Goal: Task Accomplishment & Management: Manage account settings

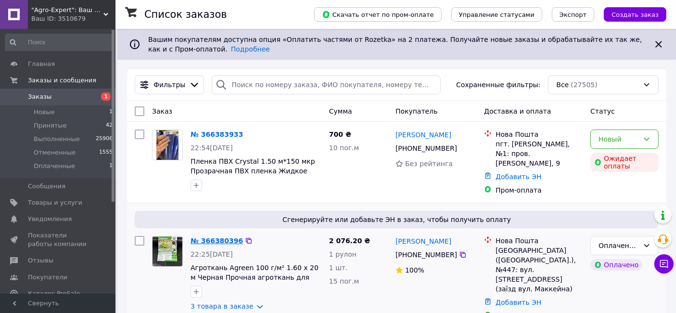
click at [206, 238] on link "№ 366380396" at bounding box center [216, 241] width 52 height 8
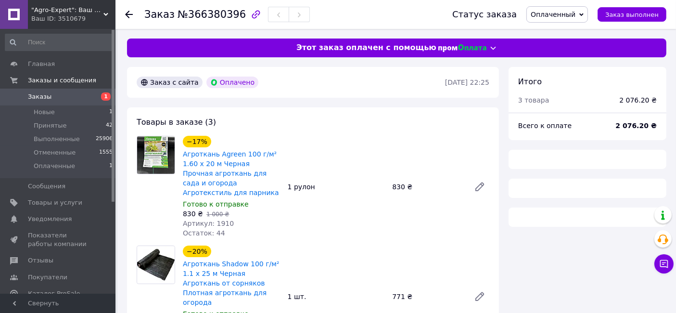
click at [213, 21] on div "Заказ №366380396" at bounding box center [226, 14] width 165 height 16
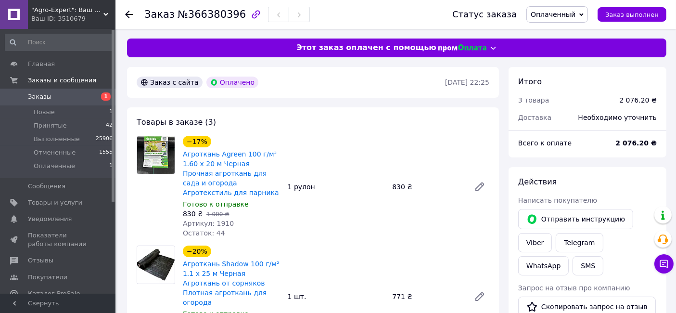
click at [211, 18] on span "№366380396" at bounding box center [211, 15] width 68 height 12
copy span "366380396"
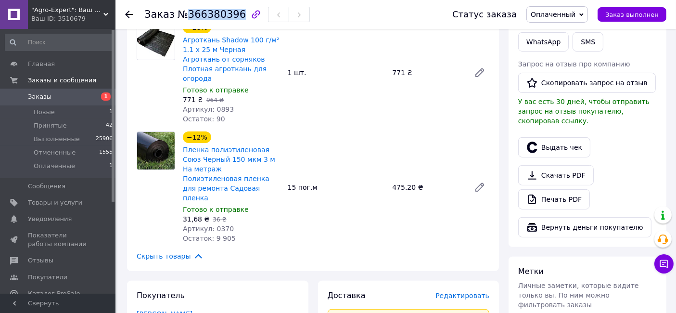
scroll to position [320, 0]
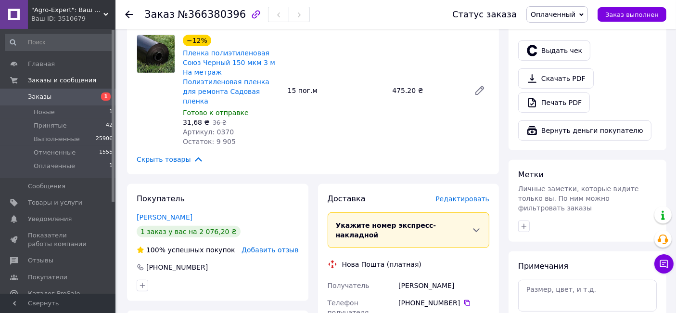
click at [456, 298] on div "[PHONE_NUMBER]" at bounding box center [443, 303] width 91 height 10
click at [463, 299] on icon at bounding box center [467, 303] width 8 height 8
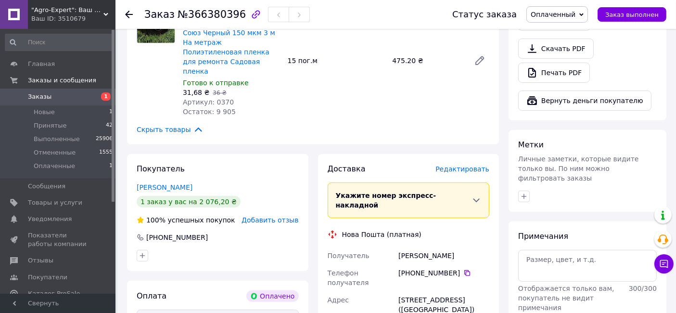
scroll to position [374, 0]
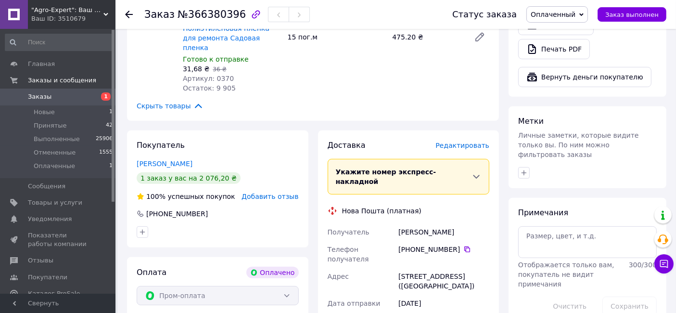
click at [431, 223] on div "[PERSON_NAME]" at bounding box center [443, 231] width 95 height 17
copy div "[PERSON_NAME]"
click at [434, 267] on div "[STREET_ADDRESS] ([GEOGRAPHIC_DATA])" at bounding box center [443, 280] width 95 height 27
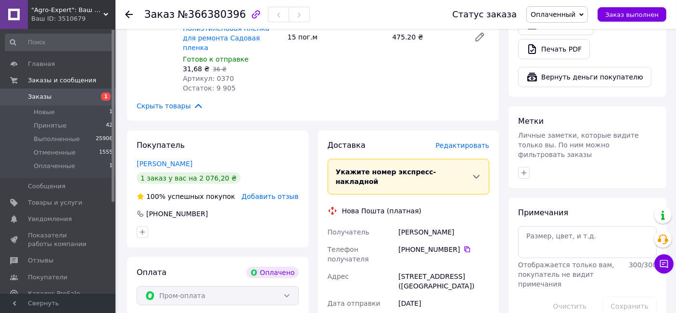
click at [434, 267] on div "[STREET_ADDRESS] ([GEOGRAPHIC_DATA])" at bounding box center [443, 280] width 95 height 27
copy div "[STREET_ADDRESS] ([GEOGRAPHIC_DATA])"
click at [575, 17] on span "Оплаченный" at bounding box center [553, 15] width 45 height 8
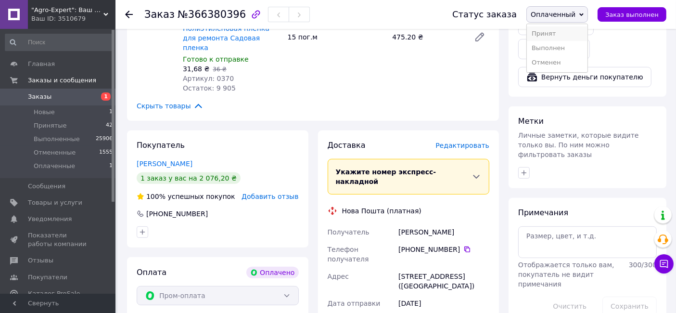
click at [577, 26] on li "Принят" at bounding box center [557, 33] width 61 height 14
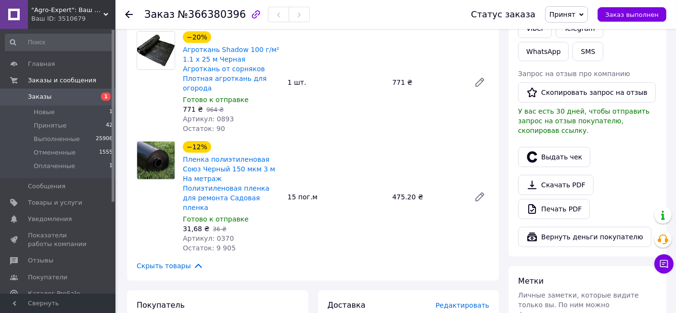
scroll to position [214, 0]
click at [82, 101] on span "Заказы" at bounding box center [58, 96] width 61 height 9
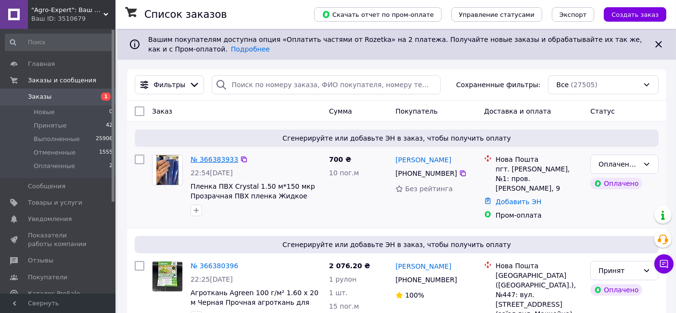
click at [221, 157] on link "№ 366383933" at bounding box center [214, 159] width 48 height 8
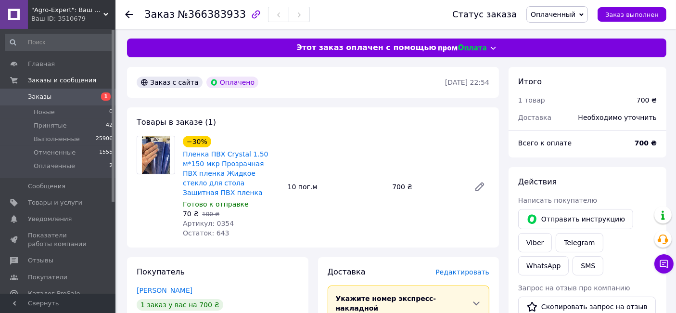
click at [218, 14] on span "№366383933" at bounding box center [211, 15] width 68 height 12
copy span "366383933"
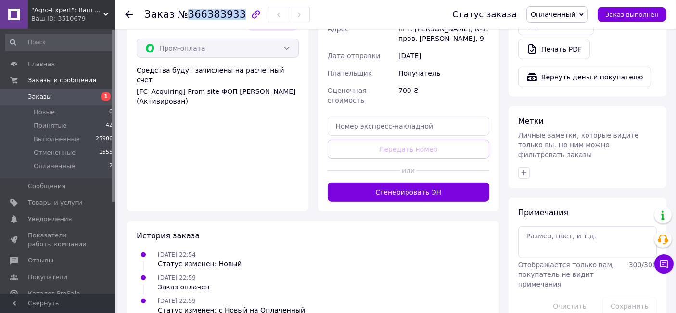
scroll to position [214, 0]
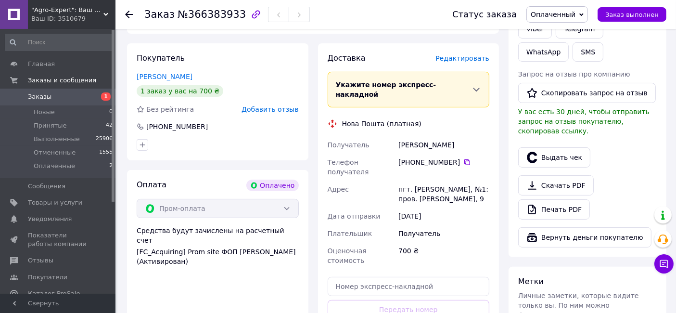
click at [459, 157] on div "[PHONE_NUMBER]" at bounding box center [443, 162] width 91 height 10
click at [463, 158] on icon at bounding box center [467, 162] width 8 height 8
click at [435, 136] on div "[PERSON_NAME]" at bounding box center [443, 144] width 95 height 17
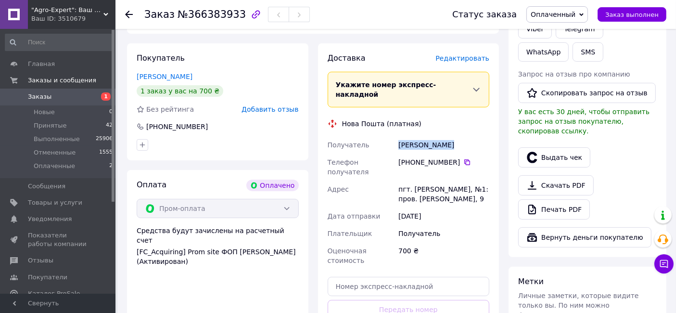
click at [435, 136] on div "[PERSON_NAME]" at bounding box center [443, 144] width 95 height 17
copy div "[PERSON_NAME]"
click at [422, 180] on div "пгт. [PERSON_NAME], №1: пров. [PERSON_NAME], 9" at bounding box center [443, 193] width 95 height 27
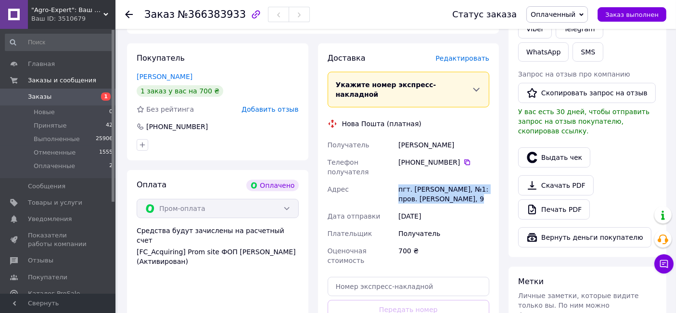
click at [422, 180] on div "пгт. [PERSON_NAME], №1: пров. [PERSON_NAME], 9" at bounding box center [443, 193] width 95 height 27
copy div "пгт. [PERSON_NAME], №1: пров. [PERSON_NAME], 9"
click at [567, 20] on span "Оплаченный" at bounding box center [557, 14] width 62 height 16
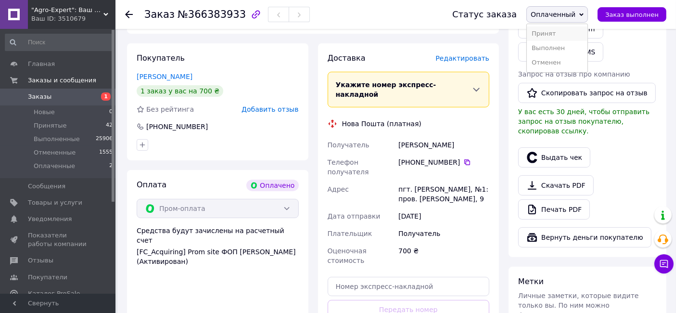
click at [566, 29] on li "Принят" at bounding box center [557, 33] width 61 height 14
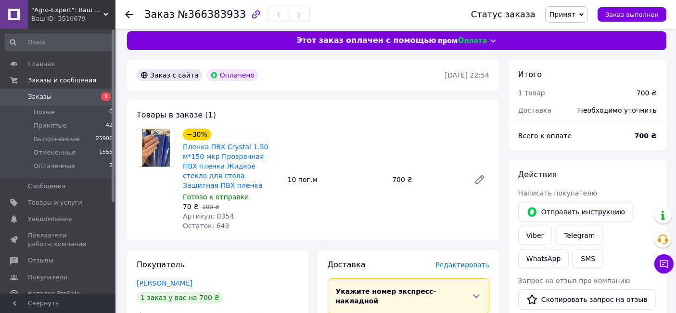
scroll to position [0, 0]
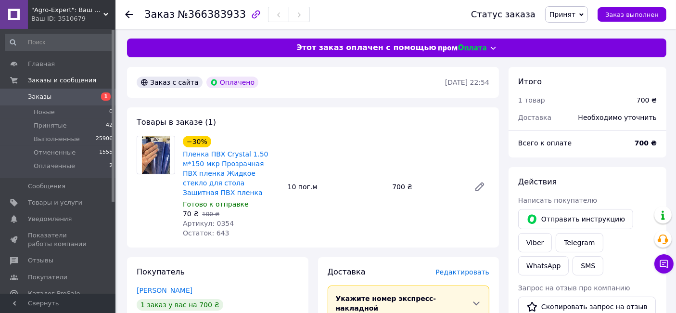
click at [81, 94] on span "Заказы" at bounding box center [58, 96] width 61 height 9
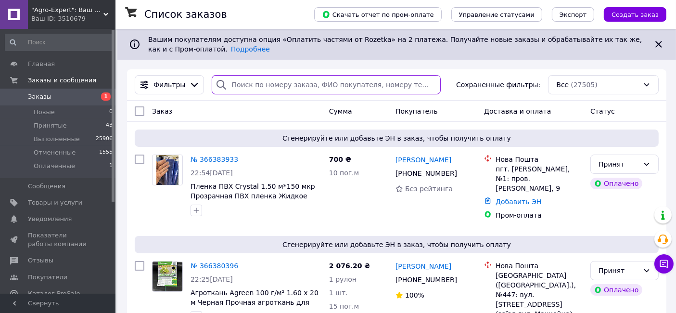
click at [267, 85] on input "search" at bounding box center [326, 84] width 228 height 19
paste input "380672615320"
type input "380672615320"
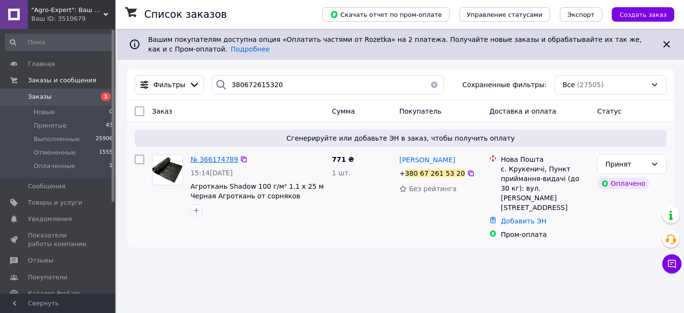
click at [225, 160] on span "№ 366174789" at bounding box center [214, 159] width 48 height 8
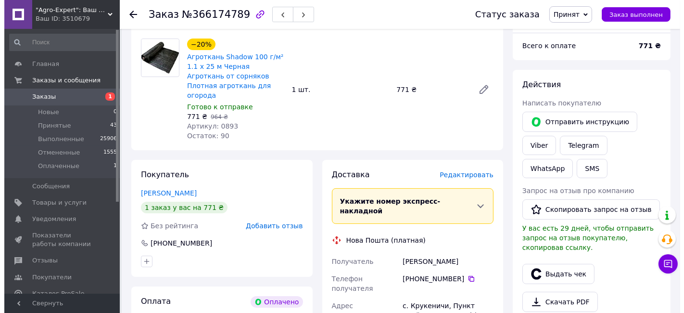
scroll to position [107, 0]
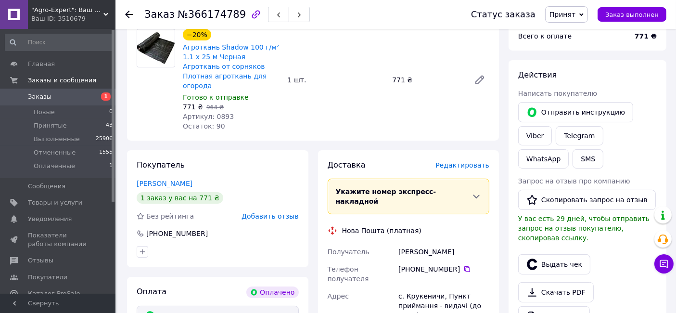
click at [457, 161] on span "Редактировать" at bounding box center [462, 165] width 54 height 8
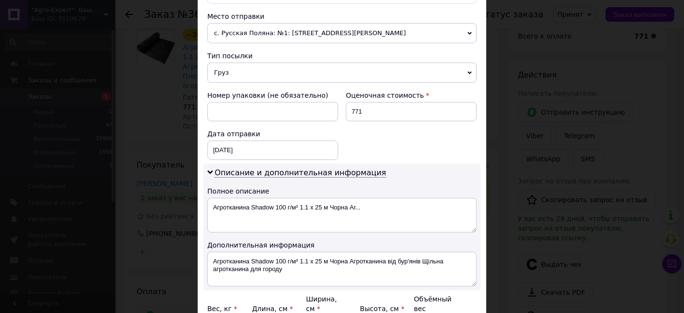
scroll to position [374, 0]
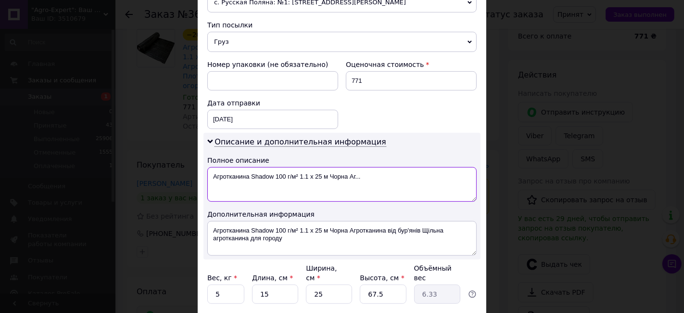
click at [250, 167] on textarea "Агротканина Shadow 100 г/м² 1.1 х 25 м Чорна Аг..." at bounding box center [341, 184] width 269 height 35
type textarea "20"
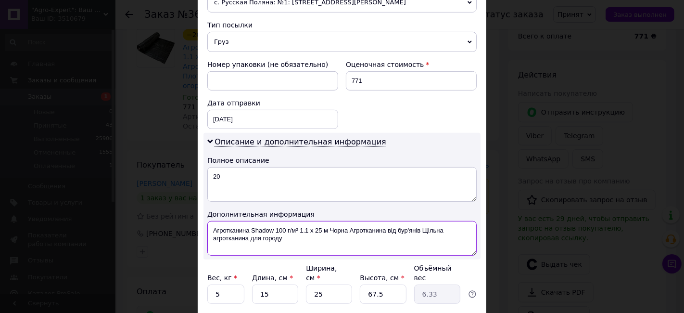
click at [306, 221] on textarea "Агротканина Shadow 100 г/м² 1.1 х 25 м Чорна Агротканина від бур'янів Щільна аг…" at bounding box center [341, 238] width 269 height 35
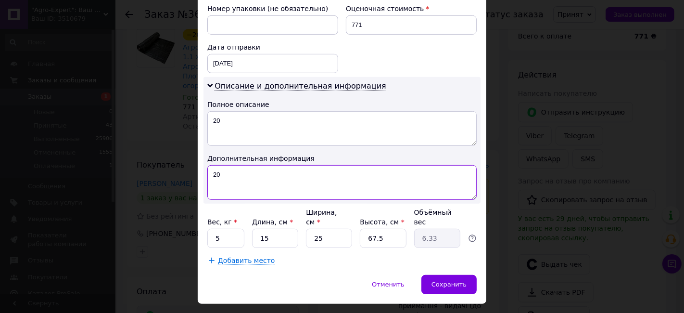
type textarea "20"
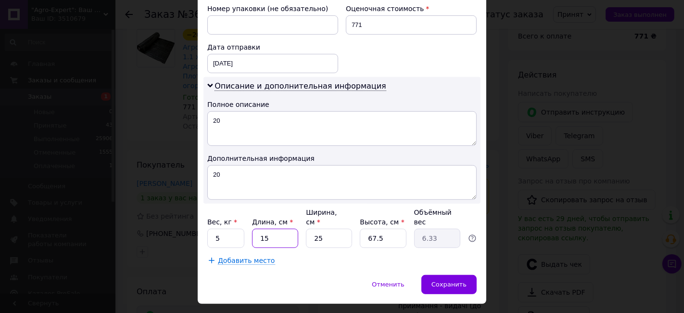
click at [276, 228] on input "15" at bounding box center [275, 237] width 46 height 19
type input "1"
type input "0.42"
type input "11"
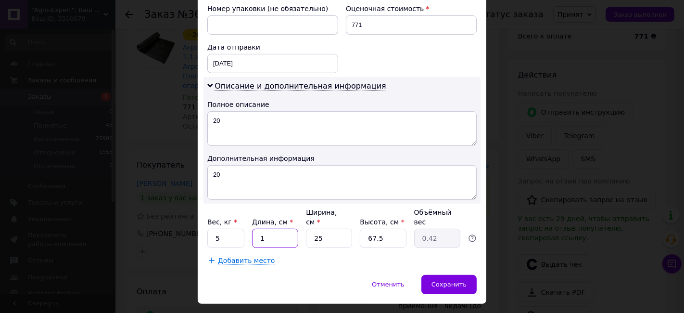
type input "4.64"
type input "110"
type input "46.41"
type input "110"
click at [341, 228] on input "25" at bounding box center [329, 237] width 46 height 19
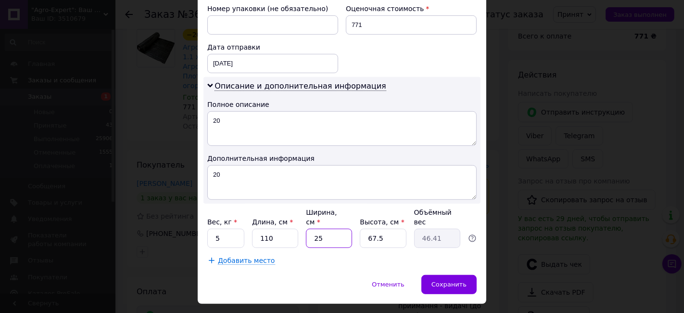
click at [341, 228] on input "25" at bounding box center [329, 237] width 46 height 19
type input "1"
type input "1.86"
type input "10"
type input "18.56"
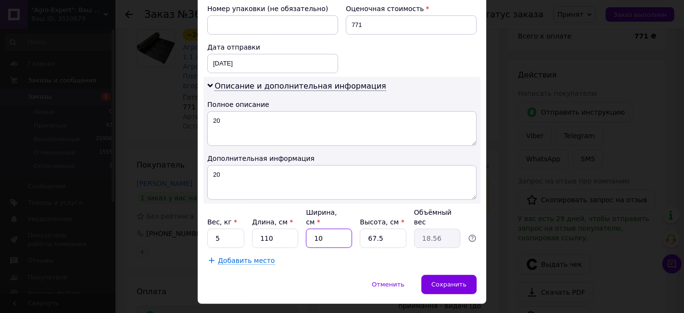
type input "10"
click at [386, 228] on input "67.5" at bounding box center [383, 237] width 46 height 19
type input "1"
type input "0.28"
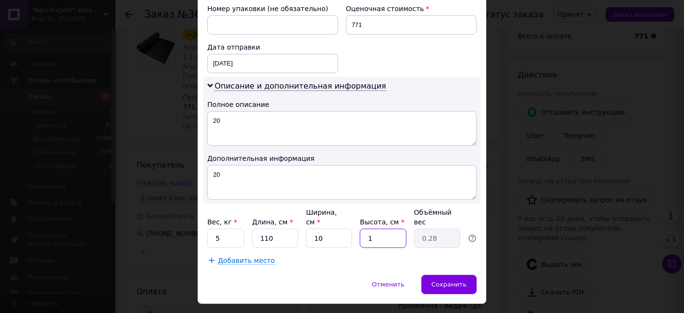
type input "10"
type input "2.75"
type input "10"
click at [432, 275] on div "Сохранить" at bounding box center [448, 284] width 55 height 19
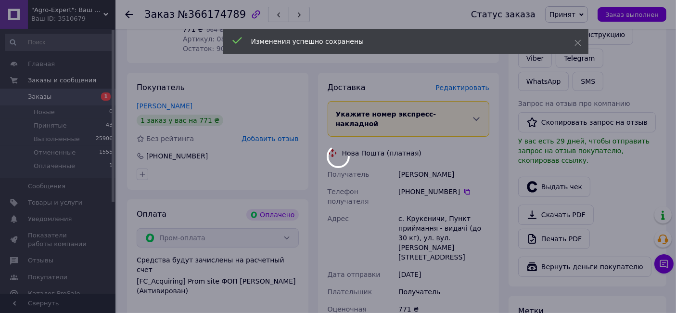
scroll to position [320, 0]
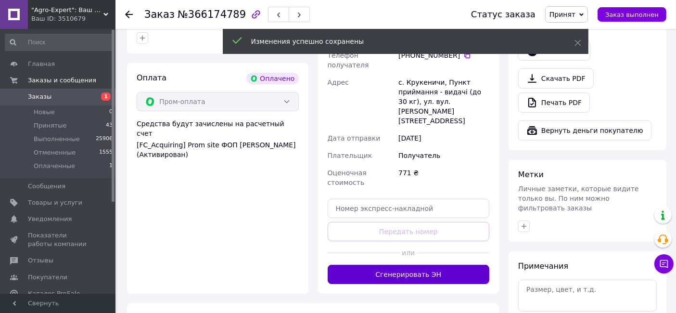
click at [422, 265] on button "Сгенерировать ЭН" at bounding box center [409, 274] width 162 height 19
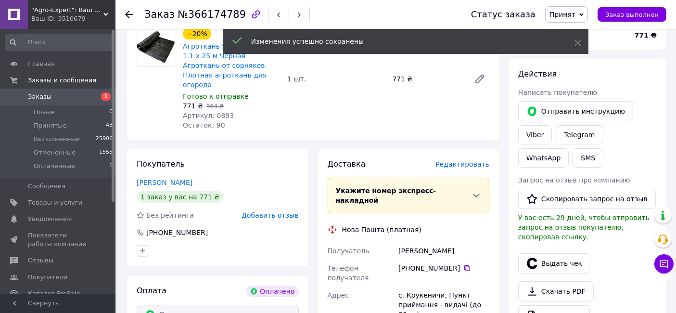
scroll to position [107, 0]
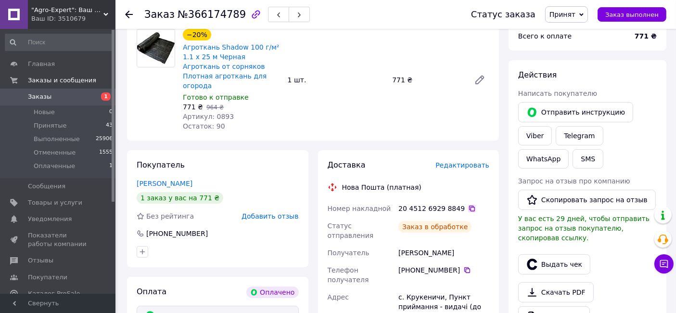
click at [469, 205] on icon at bounding box center [472, 208] width 6 height 6
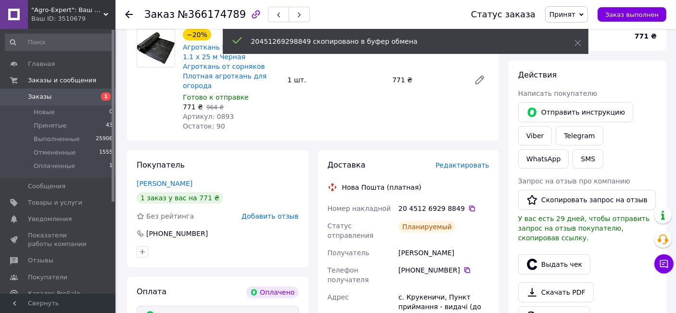
click at [583, 16] on icon at bounding box center [581, 15] width 4 height 4
click at [591, 35] on li "Выполнен" at bounding box center [570, 33] width 51 height 14
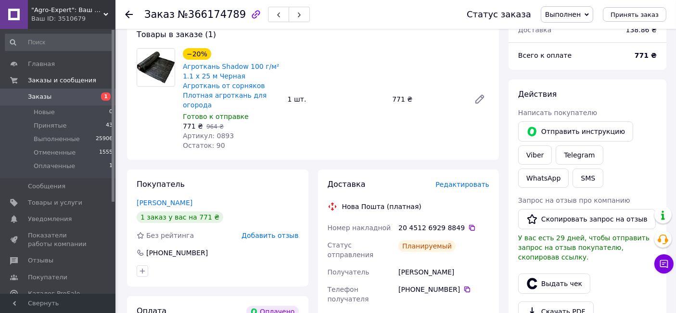
scroll to position [0, 0]
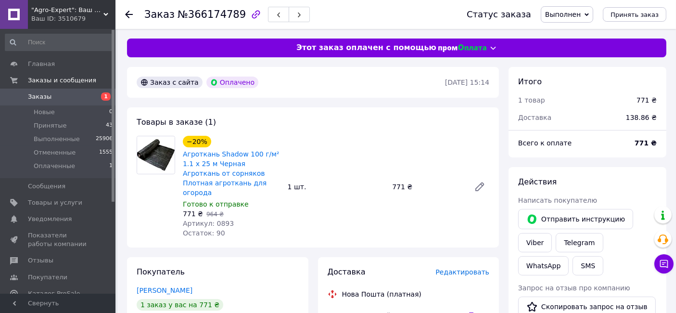
click at [42, 92] on link "Заказы 1" at bounding box center [59, 97] width 118 height 16
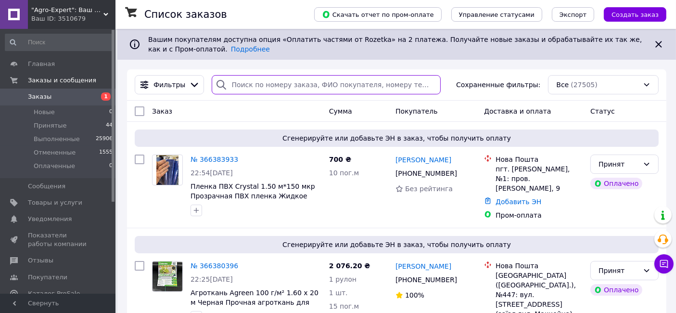
click at [290, 79] on input "search" at bounding box center [326, 84] width 228 height 19
paste input "380916299768"
type input "380916299768"
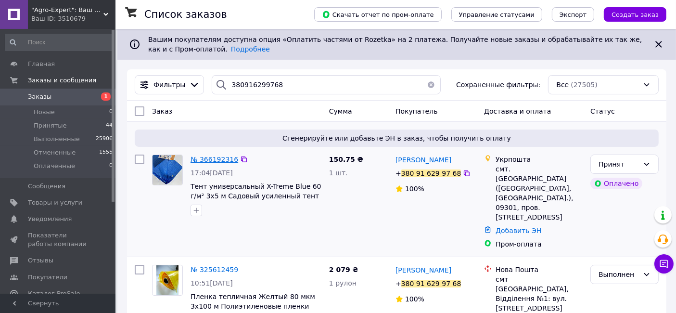
click at [219, 161] on span "№ 366192316" at bounding box center [214, 159] width 48 height 8
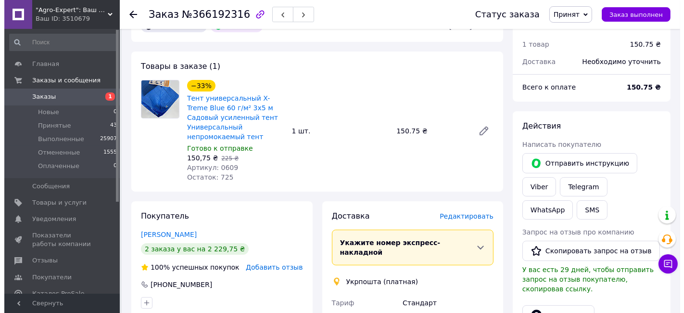
scroll to position [107, 0]
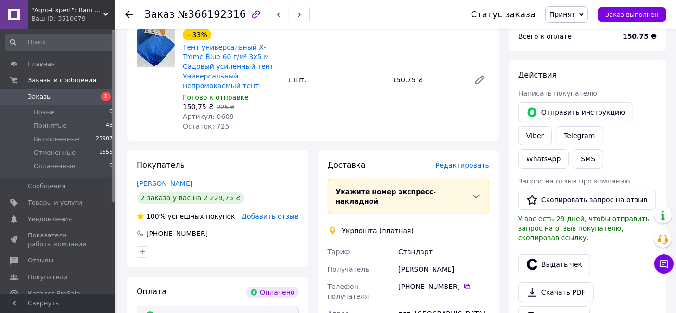
click at [458, 166] on span "Редактировать" at bounding box center [462, 165] width 54 height 8
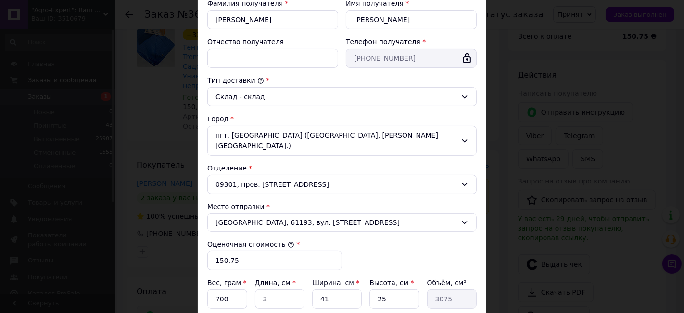
scroll to position [214, 0]
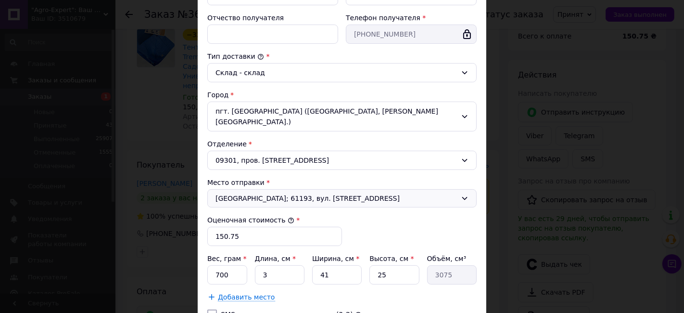
click at [311, 189] on div "[GEOGRAPHIC_DATA]; 61193, вул. [STREET_ADDRESS]" at bounding box center [341, 198] width 269 height 18
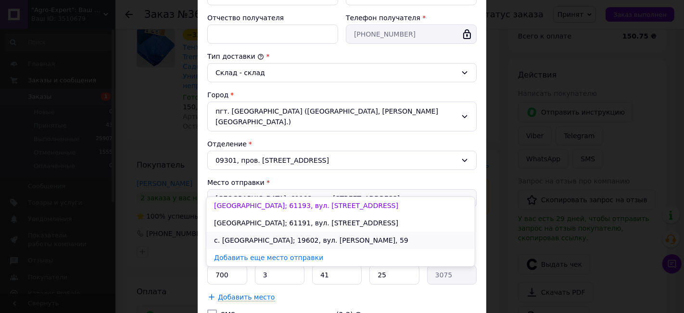
click at [308, 237] on li "с. [GEOGRAPHIC_DATA]; 19602, вул. [PERSON_NAME], 59" at bounding box center [340, 239] width 268 height 17
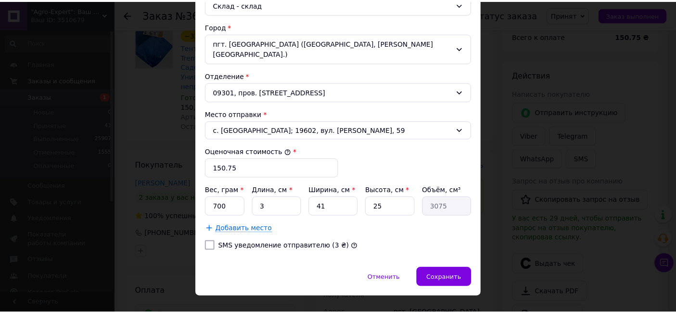
scroll to position [286, 0]
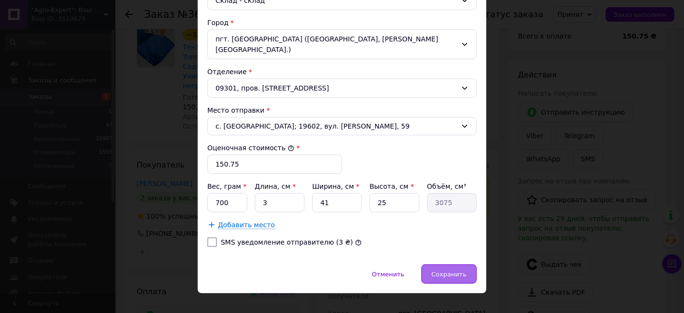
click at [451, 270] on span "Сохранить" at bounding box center [448, 273] width 35 height 7
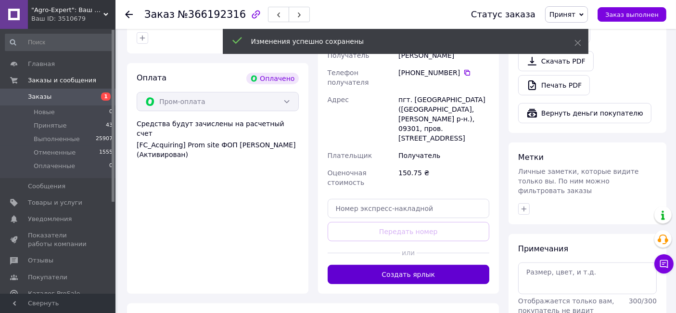
click at [409, 265] on button "Создать ярлык" at bounding box center [409, 274] width 162 height 19
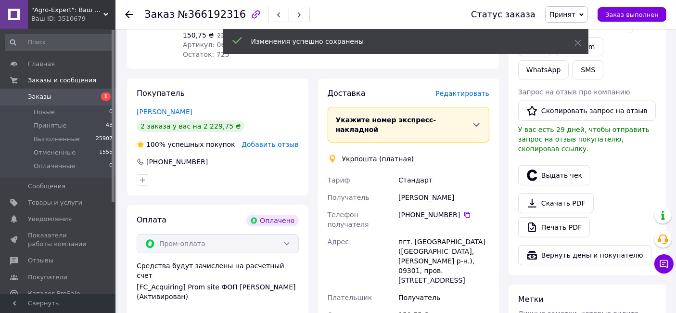
scroll to position [160, 0]
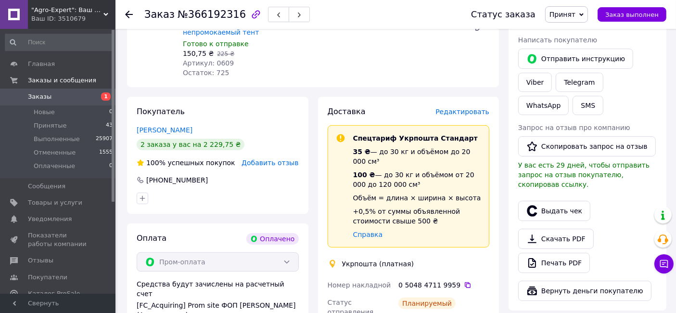
click at [459, 276] on div "0 5048 4711 9959" at bounding box center [443, 284] width 95 height 17
click at [464, 281] on icon at bounding box center [468, 285] width 8 height 8
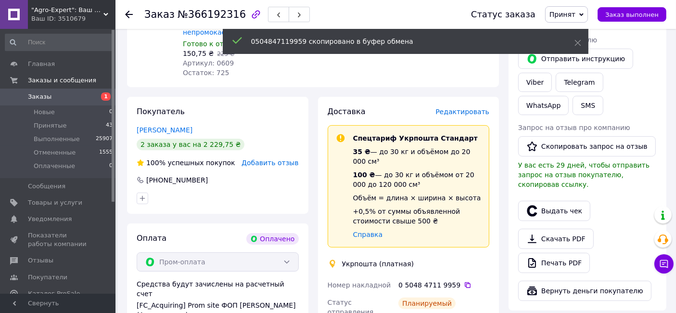
click at [586, 14] on span "Принят" at bounding box center [566, 14] width 43 height 16
click at [591, 30] on li "Выполнен" at bounding box center [570, 33] width 51 height 14
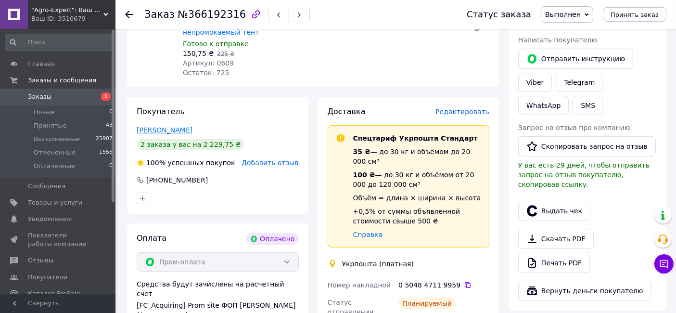
scroll to position [0, 0]
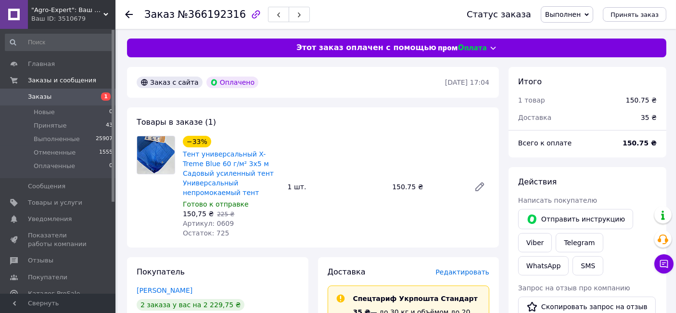
click at [64, 100] on span "Заказы" at bounding box center [58, 96] width 61 height 9
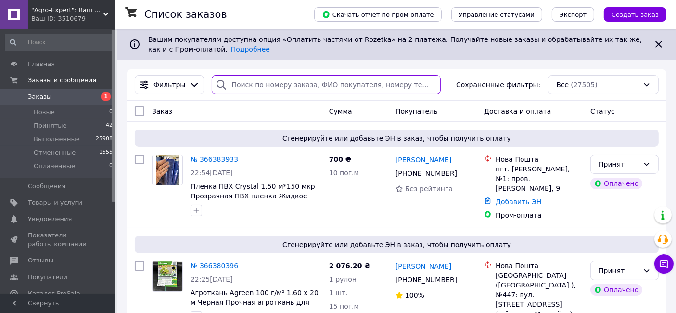
click at [319, 80] on input "search" at bounding box center [326, 84] width 228 height 19
paste input "380950225916"
type input "380950225916"
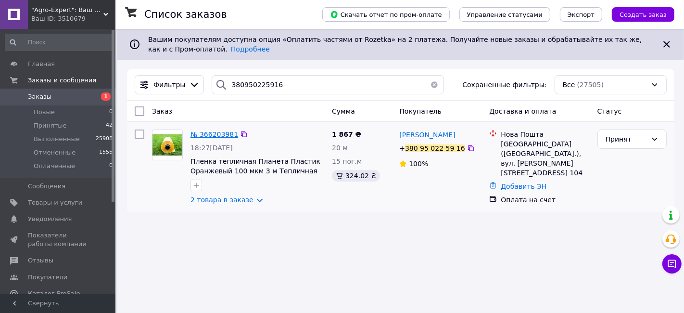
click at [203, 136] on span "№ 366203981" at bounding box center [214, 134] width 48 height 8
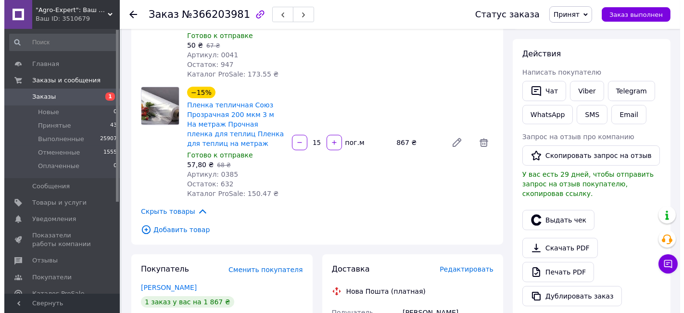
scroll to position [214, 0]
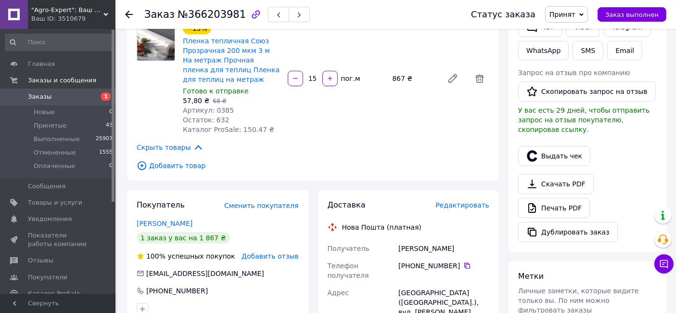
click at [455, 201] on span "Редактировать" at bounding box center [462, 205] width 54 height 8
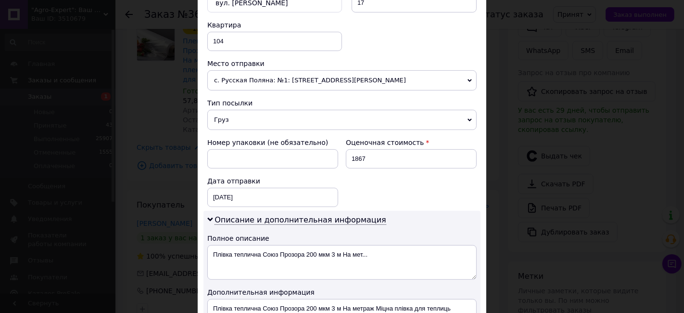
scroll to position [427, 0]
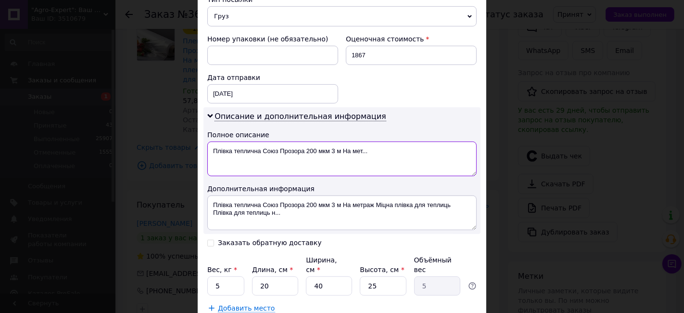
click at [316, 171] on textarea "Плівка теплична Союз Прозора 200 мкм 3 м На мет..." at bounding box center [341, 158] width 269 height 35
type textarea "22"
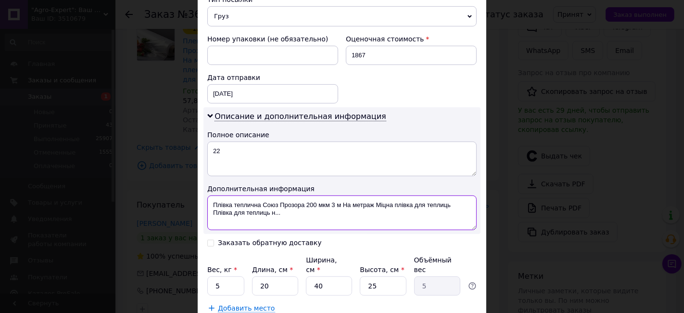
click at [314, 202] on textarea "Плівка теплична Союз Прозора 200 мкм 3 м На метраж Міцна плівка для теплиць Плі…" at bounding box center [341, 212] width 269 height 35
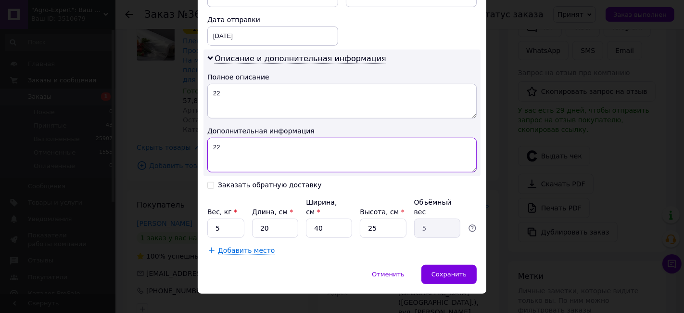
scroll to position [485, 0]
type textarea "22"
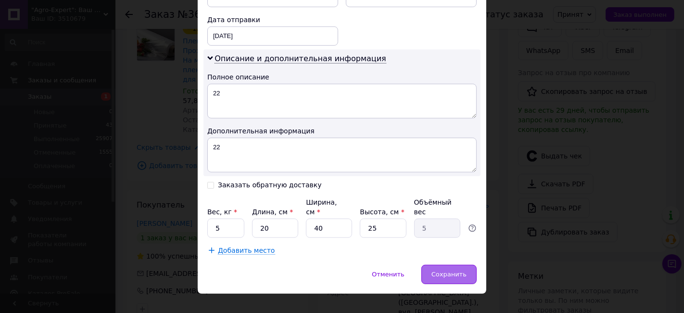
click at [445, 270] on span "Сохранить" at bounding box center [448, 273] width 35 height 7
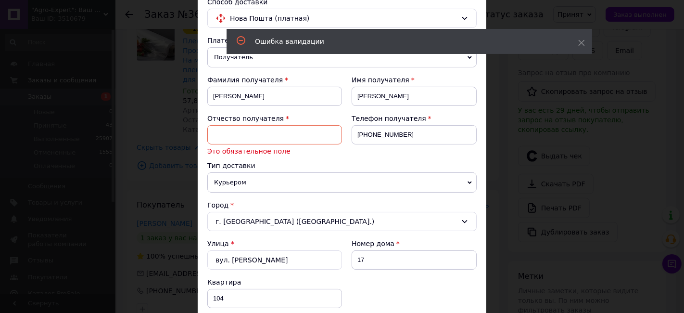
scroll to position [52, 0]
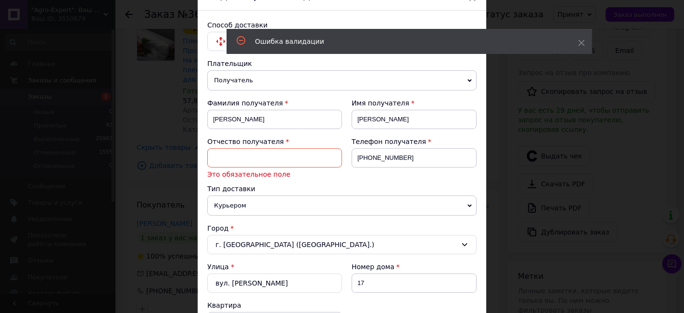
click at [246, 155] on input at bounding box center [274, 157] width 135 height 19
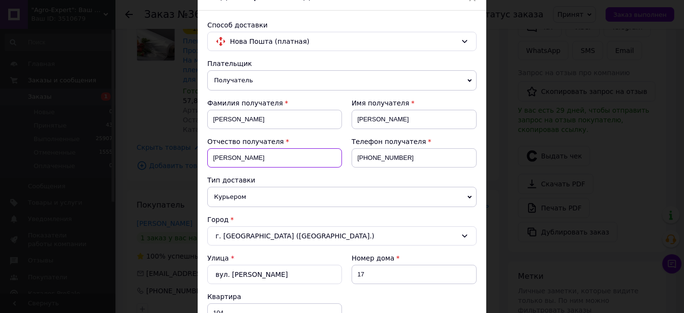
type input "[PERSON_NAME]"
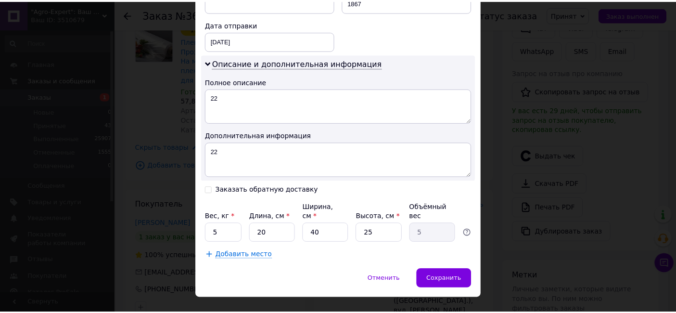
scroll to position [485, 0]
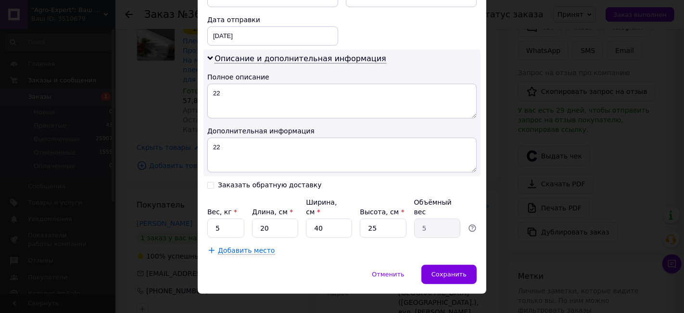
click at [447, 270] on span "Сохранить" at bounding box center [448, 273] width 35 height 7
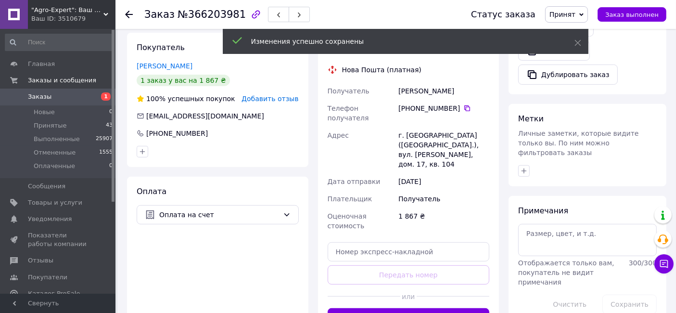
scroll to position [427, 0]
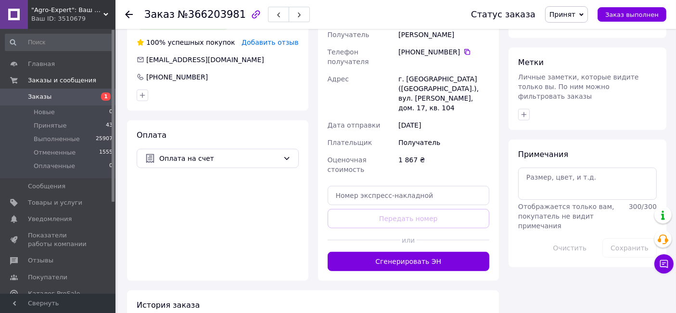
click at [419, 241] on div "Доставка Редактировать Нова Пошта (платная) Получатель [PERSON_NAME] Телефон по…" at bounding box center [408, 128] width 181 height 304
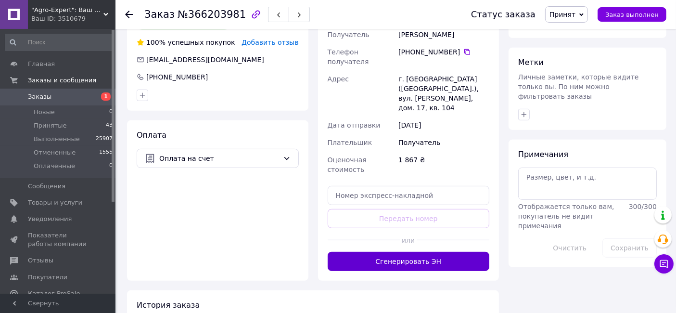
click at [423, 252] on button "Сгенерировать ЭН" at bounding box center [409, 261] width 162 height 19
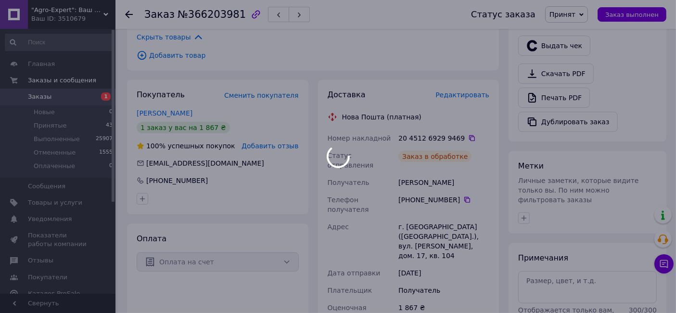
scroll to position [320, 0]
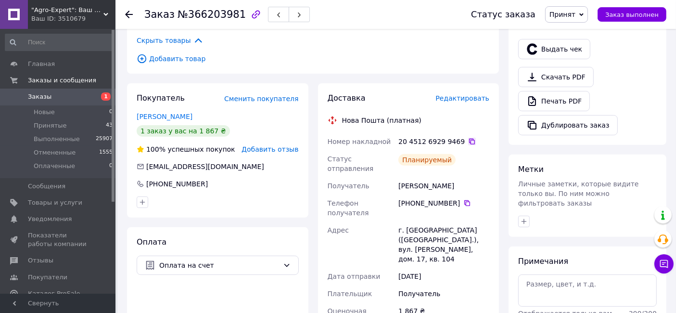
click at [468, 138] on icon at bounding box center [472, 142] width 8 height 8
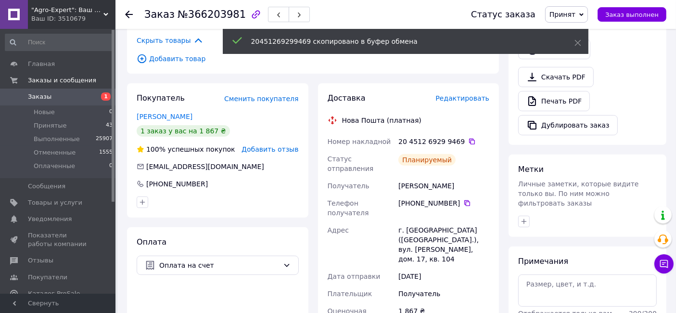
click at [584, 17] on span "Принят" at bounding box center [566, 14] width 43 height 16
click at [592, 28] on li "Выполнен" at bounding box center [570, 33] width 51 height 14
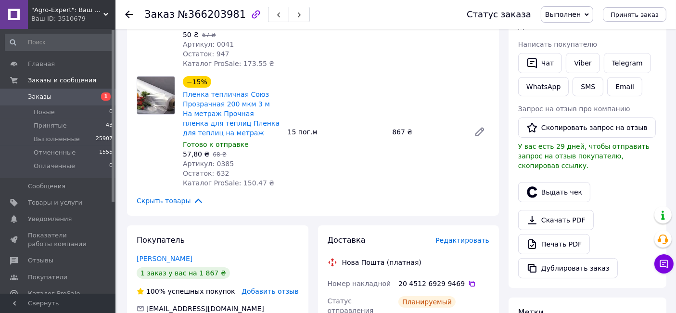
scroll to position [0, 0]
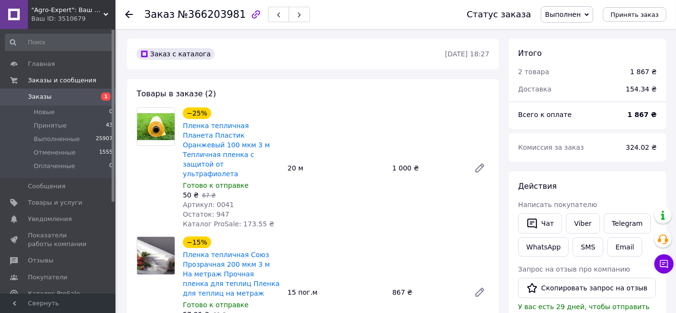
click at [58, 96] on span "Заказы" at bounding box center [58, 96] width 61 height 9
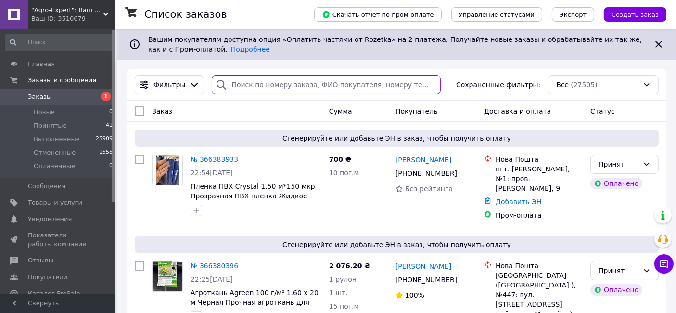
click at [268, 91] on input "search" at bounding box center [326, 84] width 228 height 19
paste input "380676882282"
type input "380676882282"
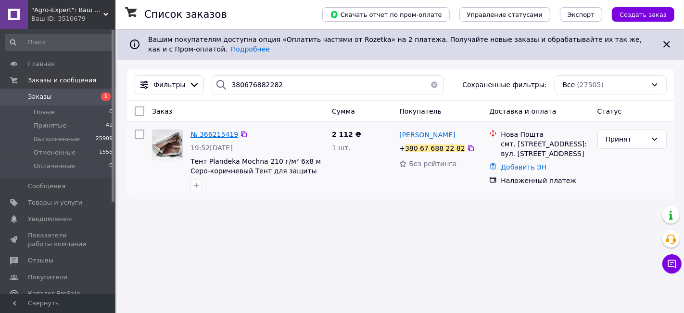
click at [211, 137] on span "№ 366215419" at bounding box center [214, 134] width 48 height 8
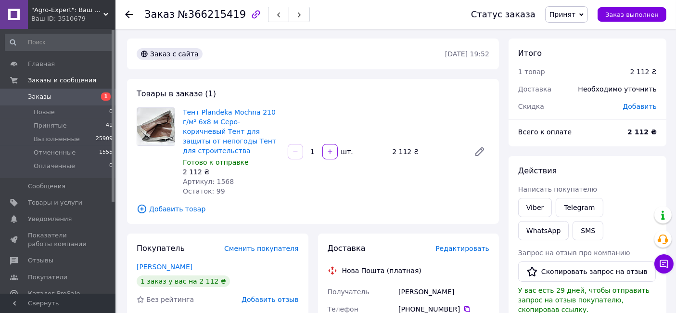
click at [85, 93] on span "Заказы" at bounding box center [58, 96] width 61 height 9
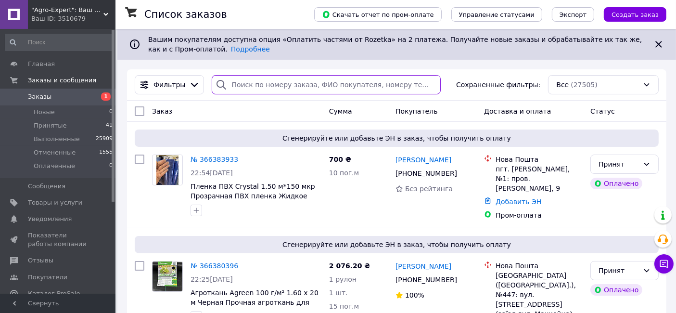
click at [260, 79] on input "search" at bounding box center [326, 84] width 228 height 19
paste input "380673712909"
type input "380673712909"
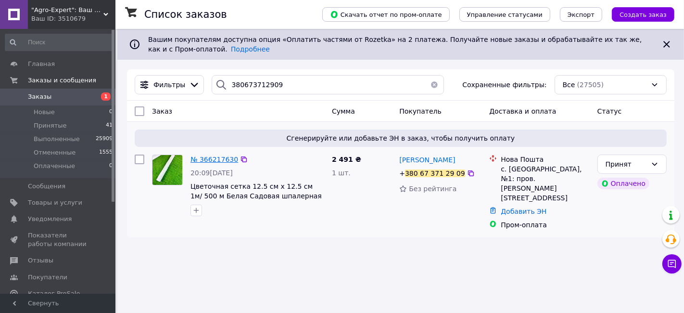
click at [213, 159] on span "№ 366217630" at bounding box center [214, 159] width 48 height 8
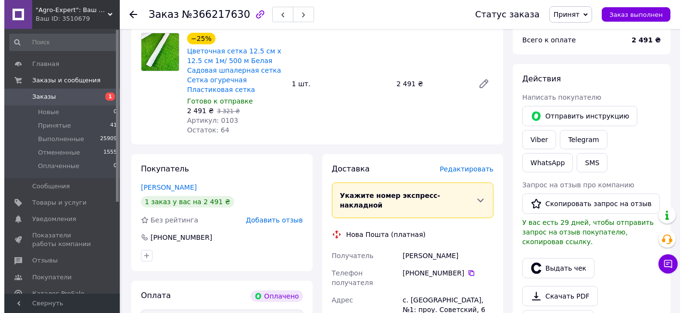
scroll to position [107, 0]
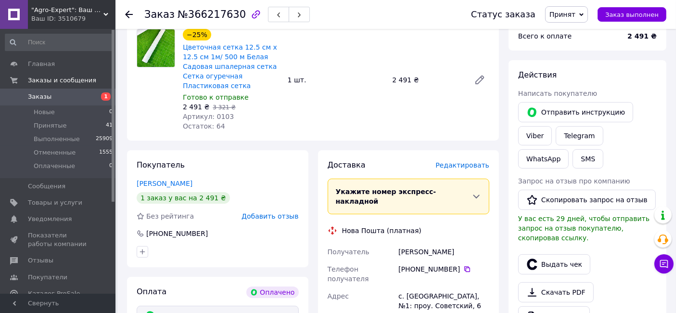
click at [451, 161] on span "Редактировать" at bounding box center [462, 165] width 54 height 8
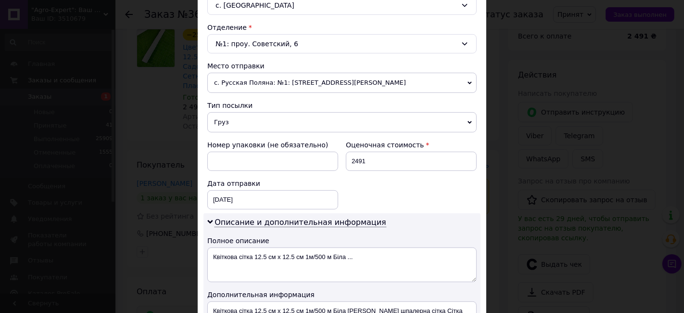
scroll to position [320, 0]
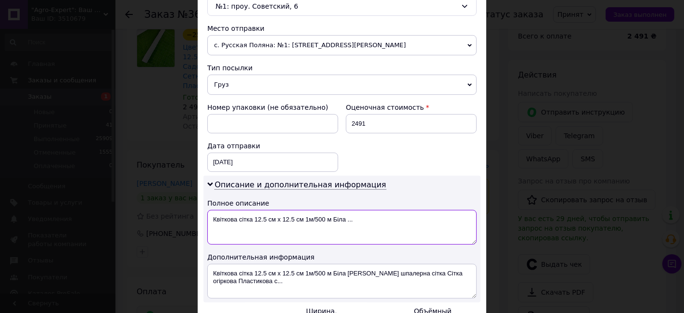
click at [278, 236] on textarea "Квіткова сітка 12.5 см х 12.5 см 1м/500 м Біла ..." at bounding box center [341, 227] width 269 height 35
type textarea "26"
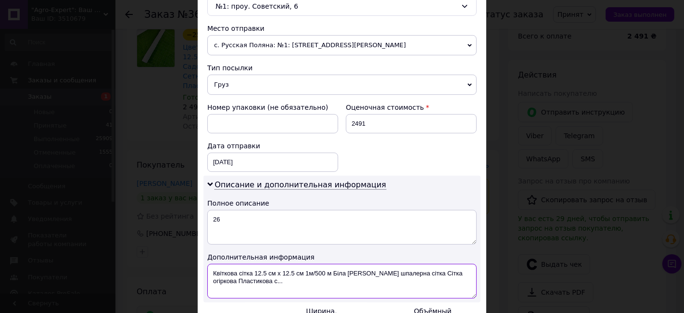
click at [284, 282] on textarea "Квіткова сітка 12.5 см х 12.5 см 1м/500 м Біла [PERSON_NAME] шпалерна сітка Сіт…" at bounding box center [341, 281] width 269 height 35
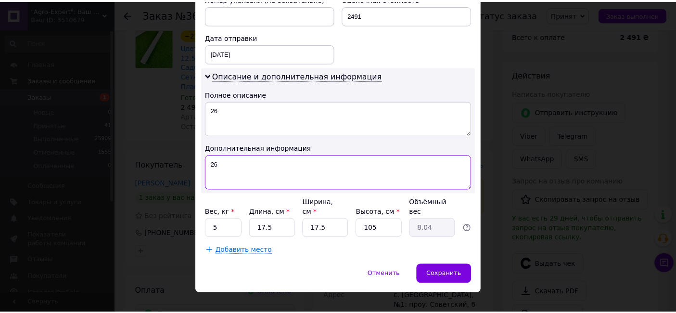
scroll to position [430, 0]
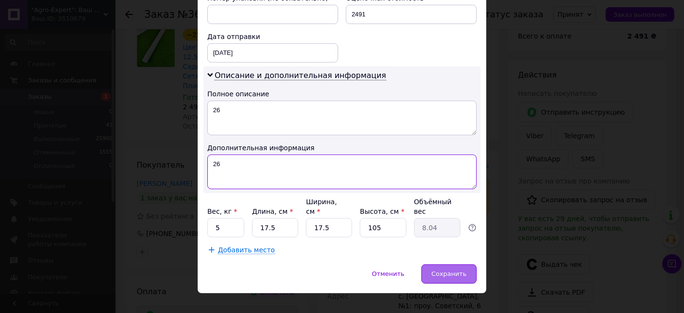
type textarea "26"
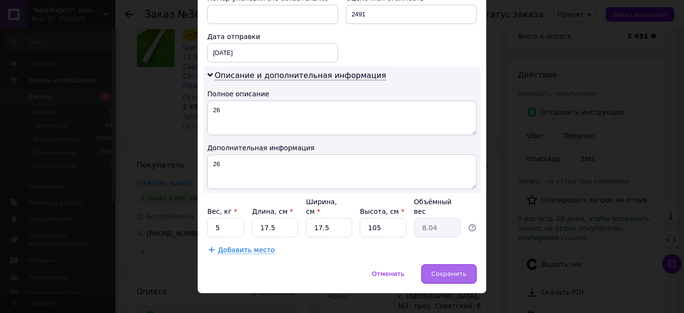
click at [453, 270] on span "Сохранить" at bounding box center [448, 273] width 35 height 7
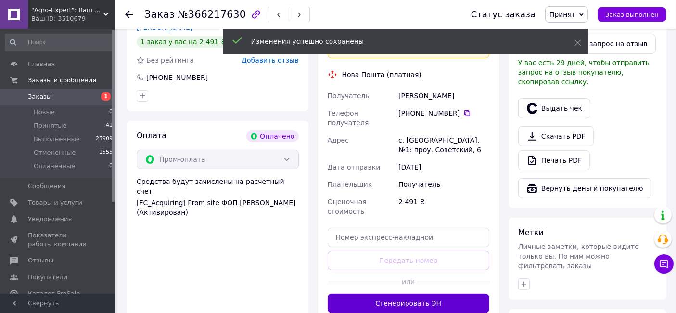
scroll to position [267, 0]
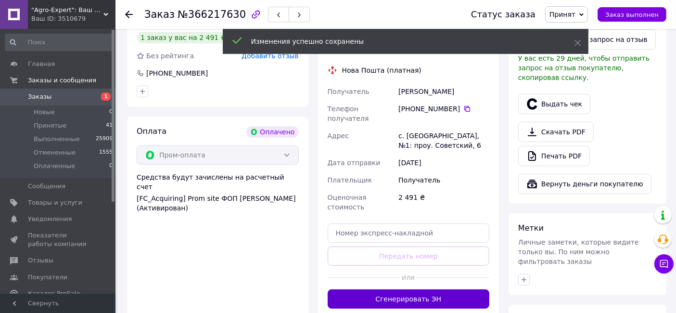
click at [433, 289] on button "Сгенерировать ЭН" at bounding box center [409, 298] width 162 height 19
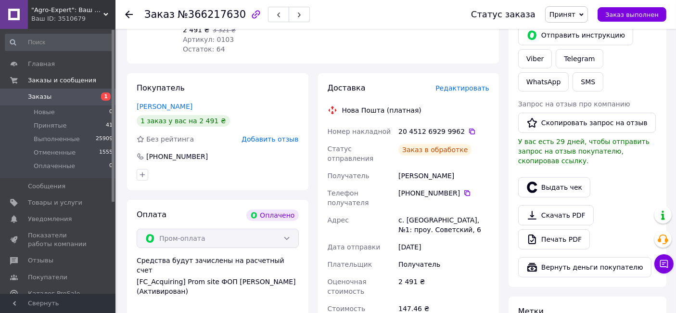
scroll to position [107, 0]
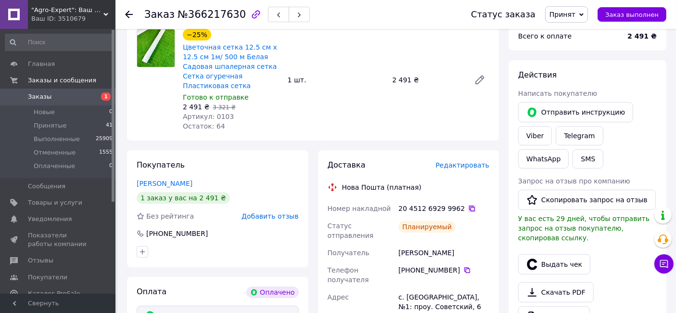
click at [468, 204] on icon at bounding box center [472, 208] width 8 height 8
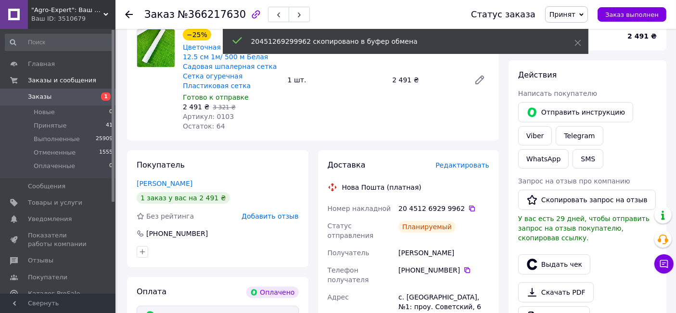
click at [584, 12] on span "Принят" at bounding box center [566, 14] width 43 height 16
click at [594, 28] on li "Выполнен" at bounding box center [570, 33] width 51 height 14
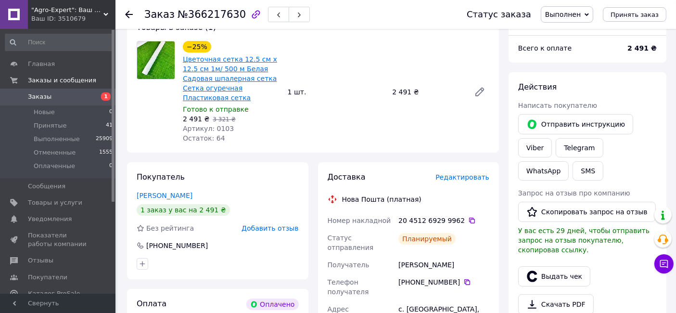
scroll to position [0, 0]
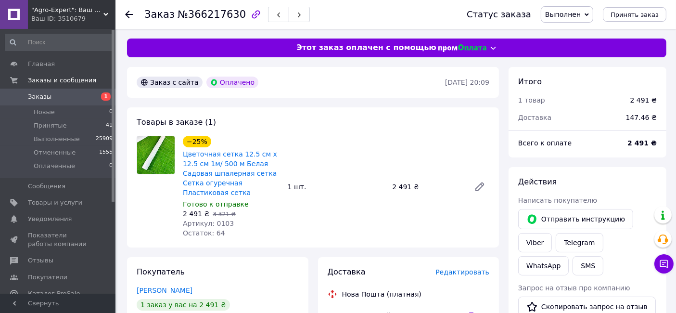
click at [96, 95] on span "1" at bounding box center [102, 96] width 26 height 9
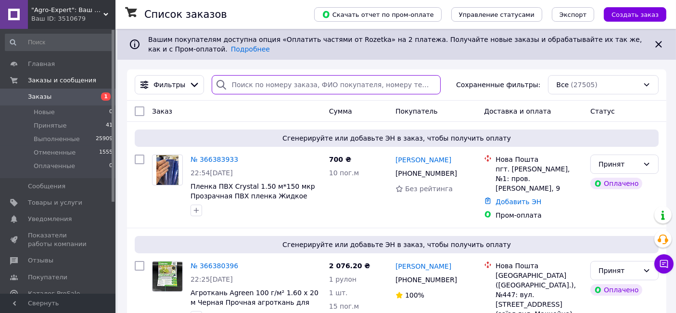
click at [266, 84] on input "search" at bounding box center [326, 84] width 228 height 19
paste input "380638133236"
type input "380638133236"
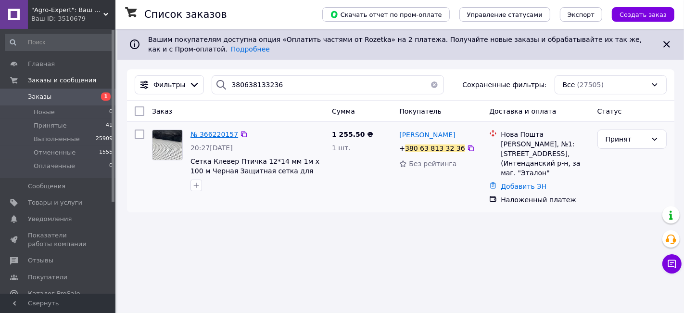
click at [217, 134] on span "№ 366220157" at bounding box center [214, 134] width 48 height 8
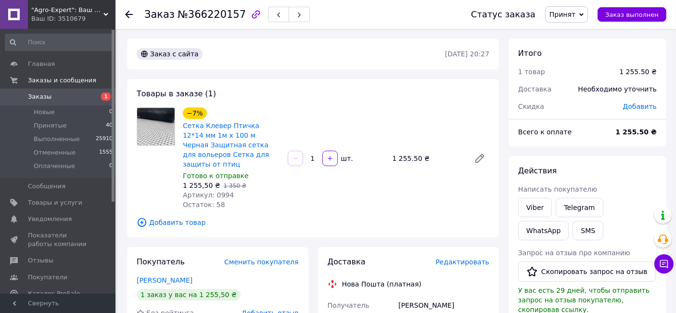
click at [57, 103] on link "Заказы 1" at bounding box center [59, 97] width 118 height 16
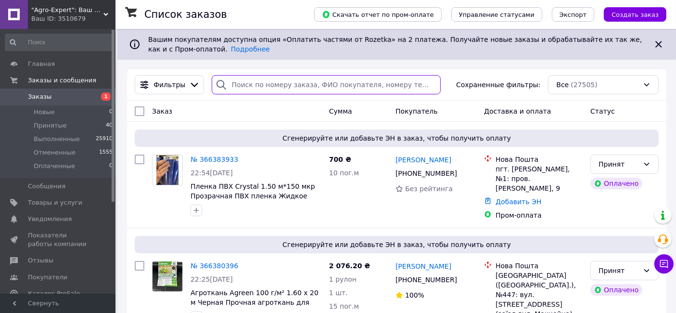
click at [305, 91] on input "search" at bounding box center [326, 84] width 228 height 19
paste input "380662891484"
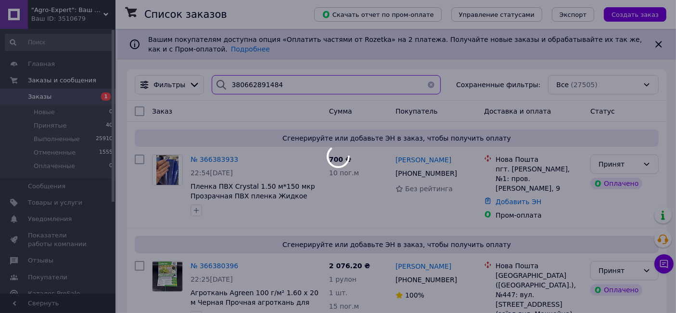
type input "380662891484"
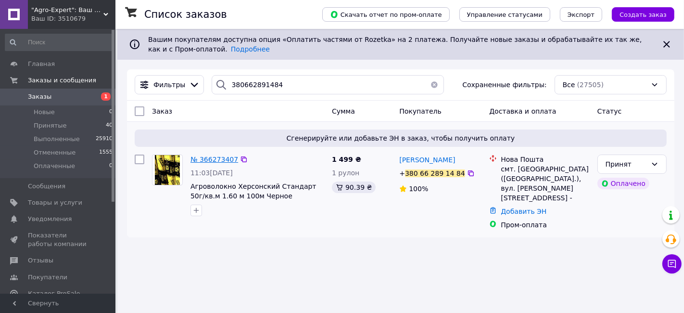
click at [214, 159] on span "№ 366273407" at bounding box center [214, 159] width 48 height 8
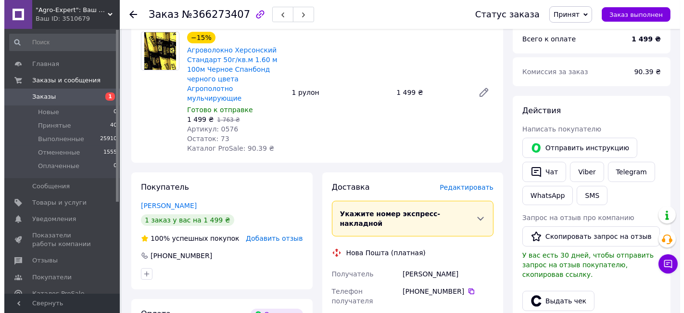
scroll to position [107, 0]
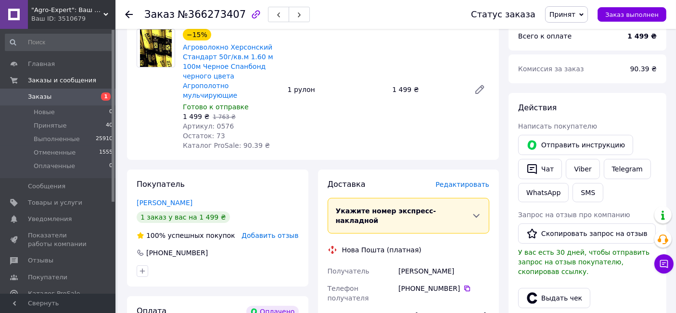
click at [466, 180] on span "Редактировать" at bounding box center [462, 184] width 54 height 8
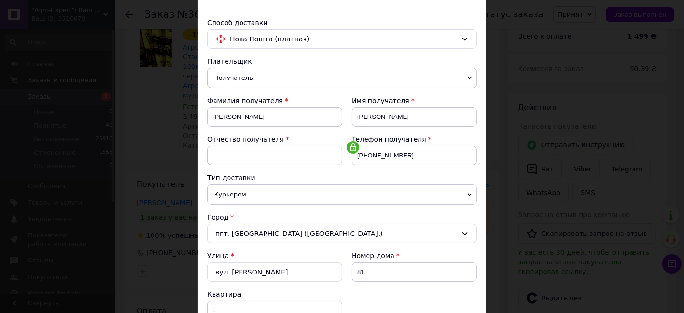
scroll to position [53, 0]
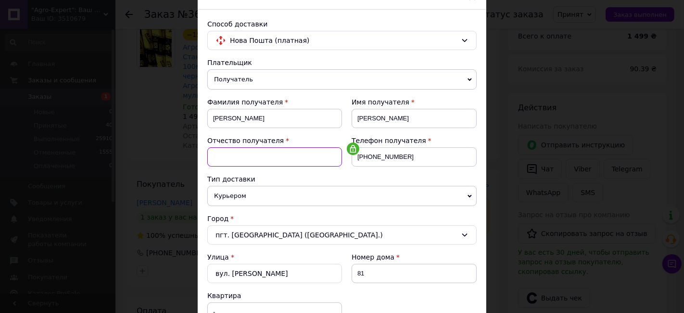
click at [295, 156] on input at bounding box center [274, 156] width 135 height 19
type input "Анатолівна"
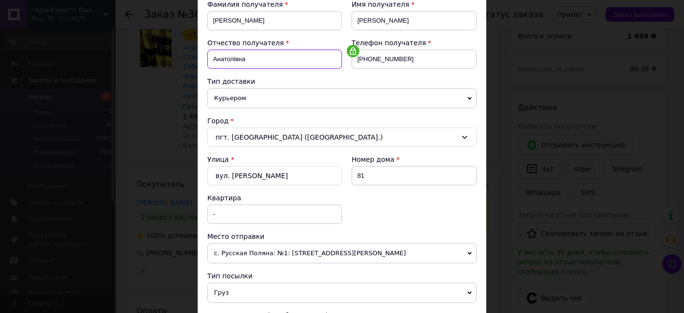
scroll to position [160, 0]
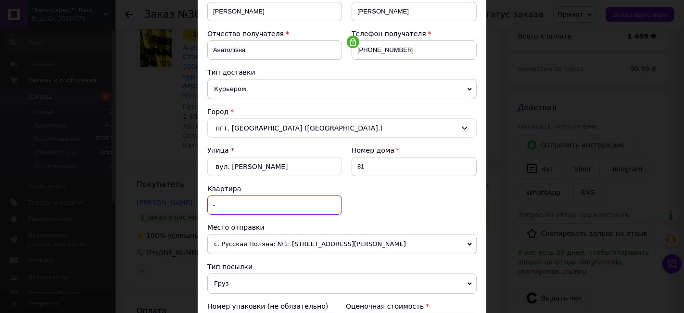
click at [278, 199] on input "-" at bounding box center [274, 204] width 135 height 19
click at [370, 207] on div "Улица * вул. [PERSON_NAME] дома 81 Квартира" at bounding box center [341, 183] width 269 height 77
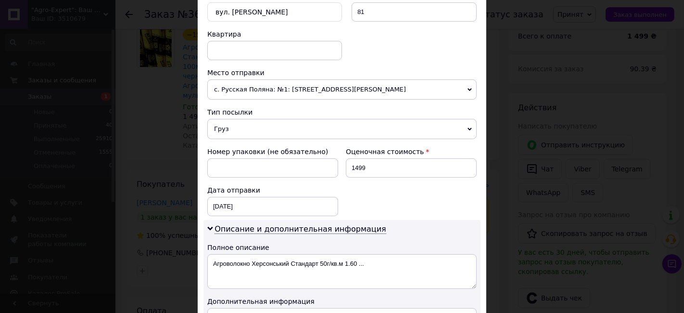
scroll to position [374, 0]
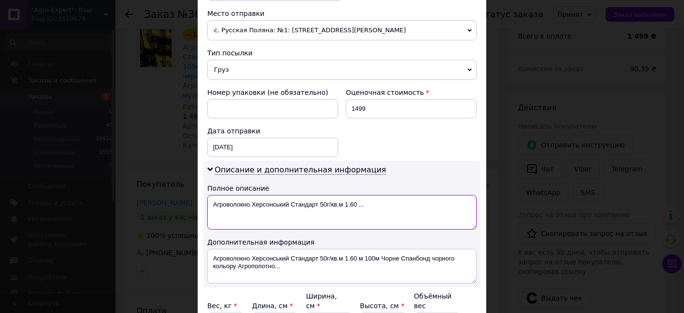
click at [352, 220] on textarea "Агроволокно Херсонський Стандарт 50г/кв.м 1.60 ..." at bounding box center [341, 212] width 269 height 35
click at [344, 223] on textarea "Агроволокно Херсонський Стандарт 50г/кв.м 1.60 ..." at bounding box center [341, 212] width 269 height 35
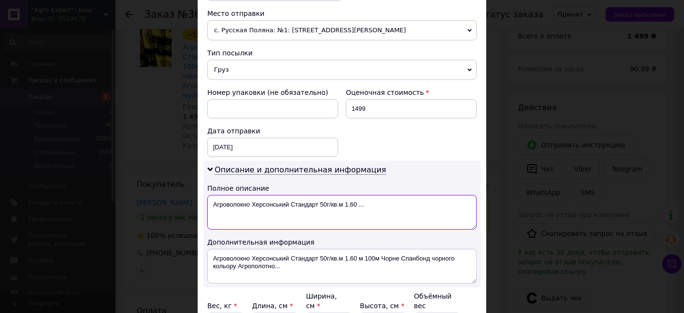
click at [344, 223] on textarea "Агроволокно Херсонський Стандарт 50г/кв.м 1.60 ..." at bounding box center [341, 212] width 269 height 35
type textarea "35"
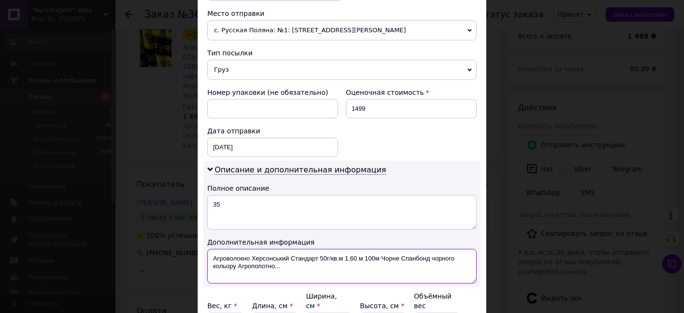
click at [301, 274] on textarea "Агроволокно Херсонський Стандарт 50г/кв.м 1.60 м 100м Чорне Спанбонд чорного ко…" at bounding box center [341, 266] width 269 height 35
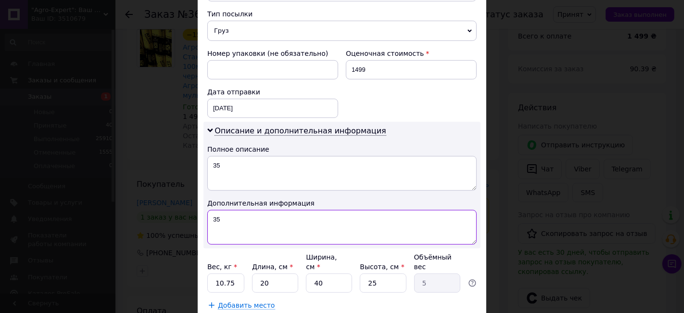
scroll to position [468, 0]
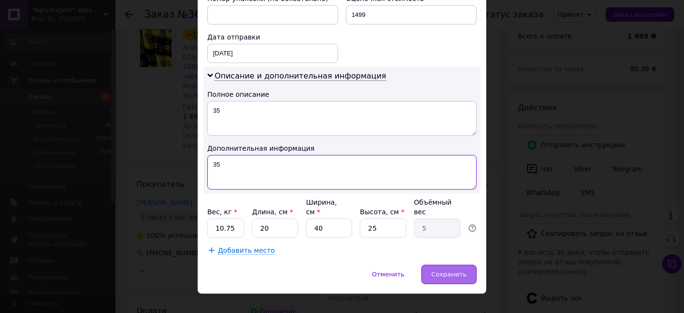
type textarea "35"
click at [449, 265] on div "Сохранить" at bounding box center [448, 274] width 55 height 19
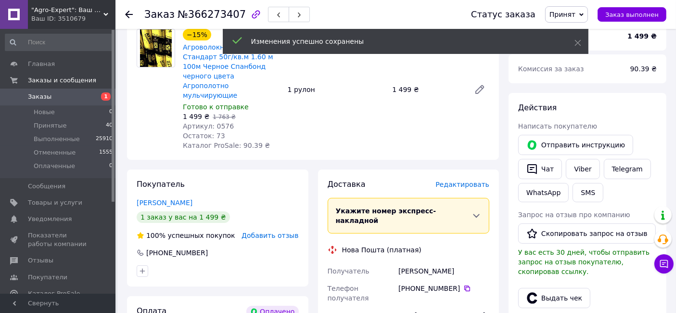
click at [467, 180] on span "Редактировать" at bounding box center [462, 184] width 54 height 8
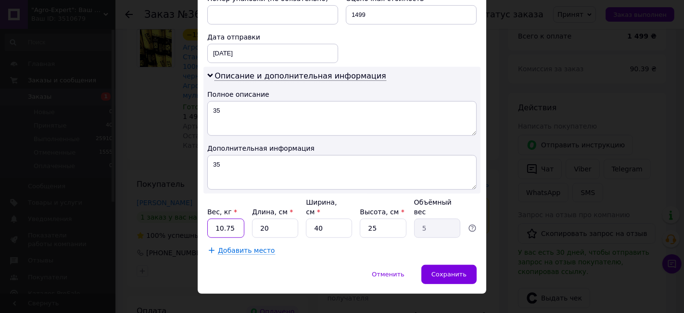
drag, startPoint x: 235, startPoint y: 213, endPoint x: 222, endPoint y: 211, distance: 12.7
click at [225, 218] on input "10.75" at bounding box center [225, 227] width 37 height 19
click at [221, 218] on input "10.75" at bounding box center [225, 227] width 37 height 19
click at [233, 218] on input "10.75" at bounding box center [225, 227] width 37 height 19
type input "10"
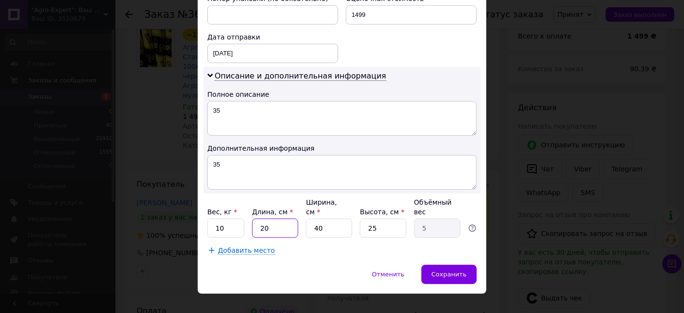
click at [268, 218] on input "20" at bounding box center [275, 227] width 46 height 19
click at [283, 218] on input "20" at bounding box center [275, 227] width 46 height 19
type input "1"
type input "0.25"
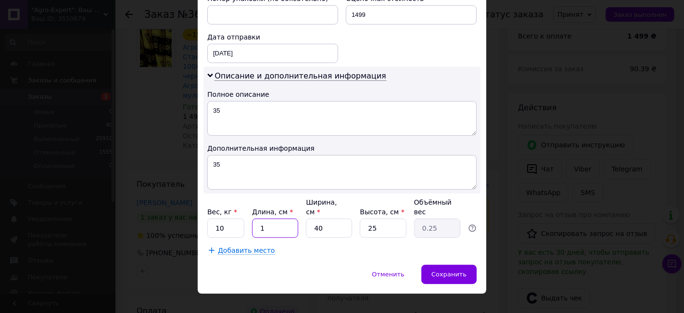
type input "16"
type input "4"
type input "160"
type input "40"
type input "160"
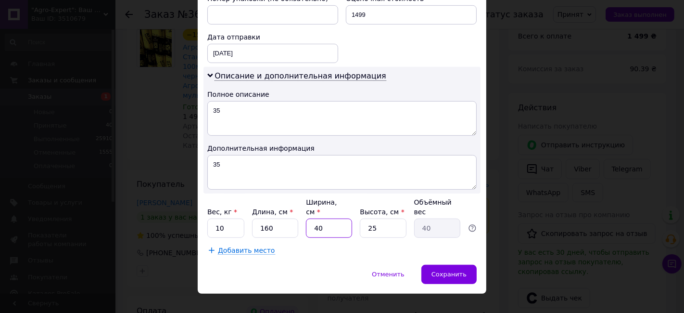
click at [339, 218] on input "40" at bounding box center [329, 227] width 46 height 19
type input "1"
type input "15"
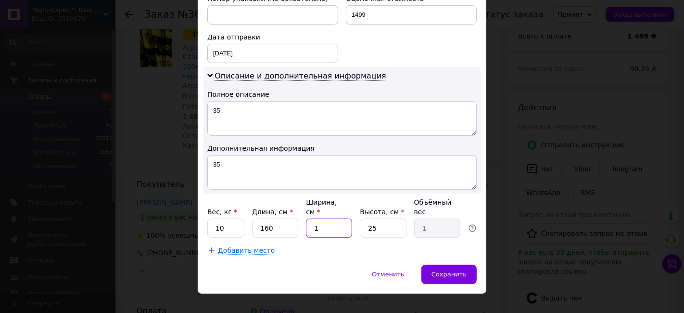
type input "15"
type input "1"
type input "17"
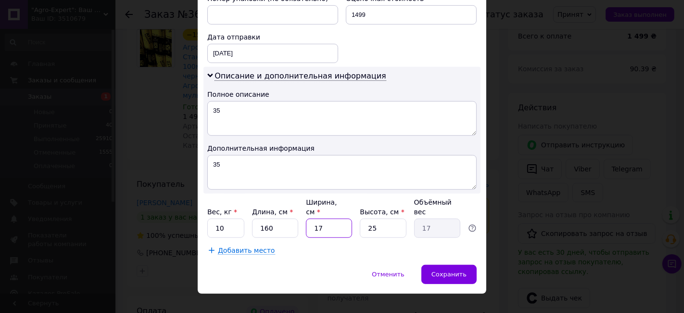
type input "17"
click at [392, 218] on input "25" at bounding box center [383, 227] width 46 height 19
type input "1"
type input "0.68"
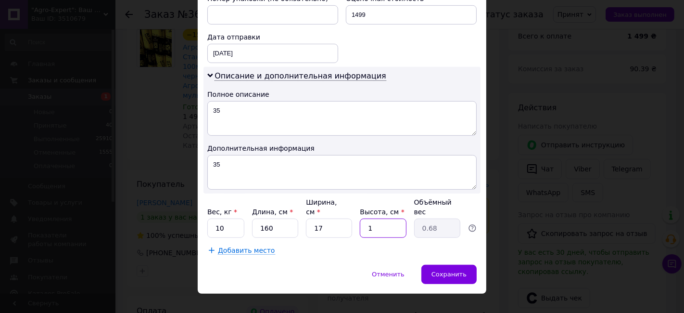
type input "17"
type input "11.56"
type input "17"
click at [451, 270] on span "Сохранить" at bounding box center [448, 273] width 35 height 7
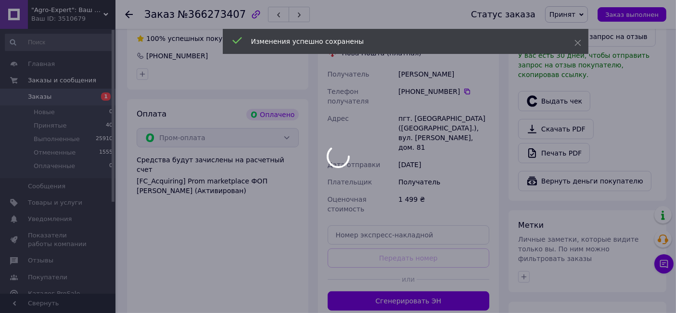
scroll to position [320, 0]
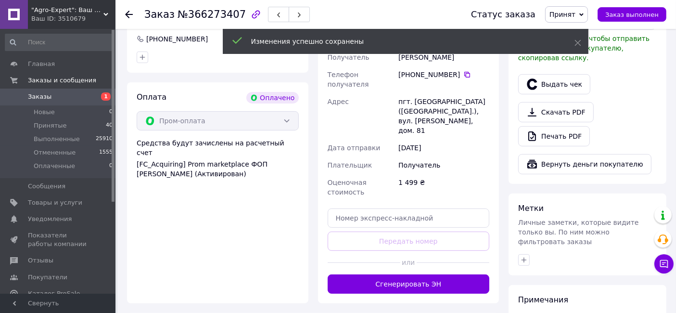
click at [426, 253] on div "Доставка Редактировать Укажите номер экспресс-накладной Обязательно введите ном…" at bounding box center [408, 129] width 181 height 347
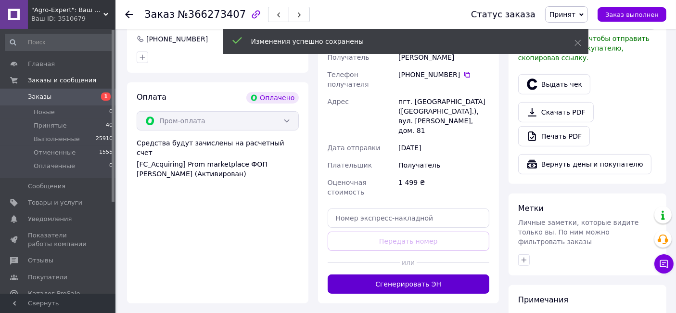
click at [426, 274] on button "Сгенерировать ЭН" at bounding box center [409, 283] width 162 height 19
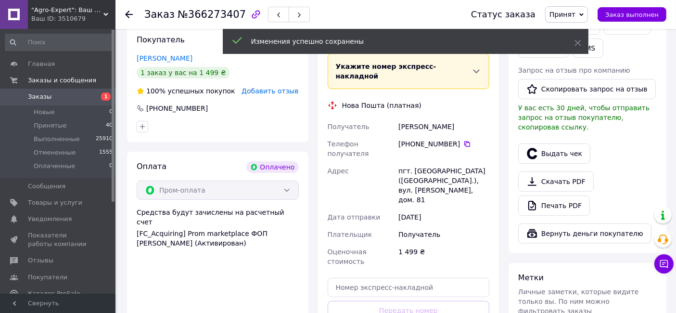
scroll to position [160, 0]
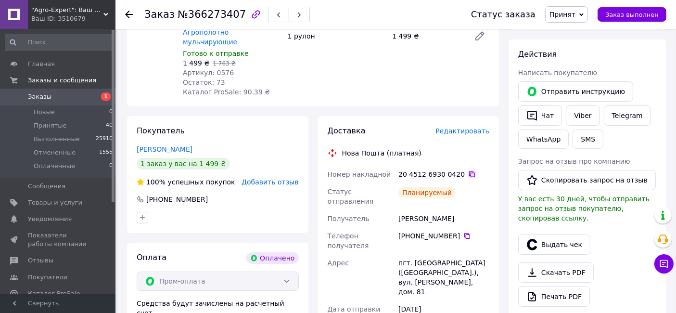
click at [469, 171] on icon at bounding box center [472, 174] width 6 height 6
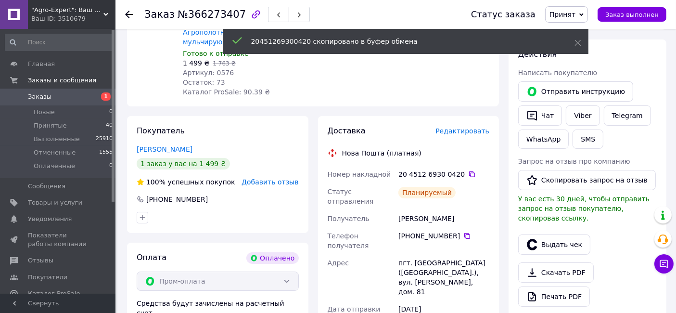
click at [575, 13] on span "Принят" at bounding box center [562, 15] width 26 height 8
click at [591, 28] on li "Выполнен" at bounding box center [570, 33] width 51 height 14
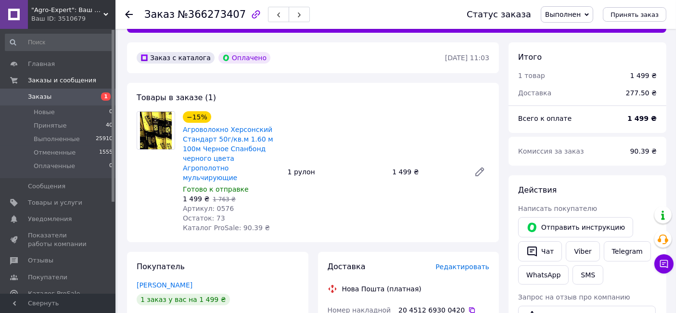
scroll to position [0, 0]
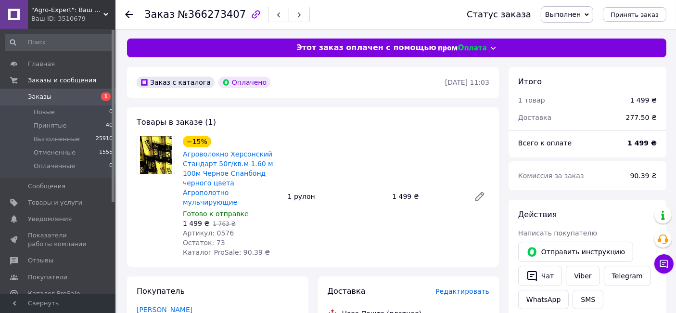
click at [75, 98] on span "Заказы" at bounding box center [58, 96] width 61 height 9
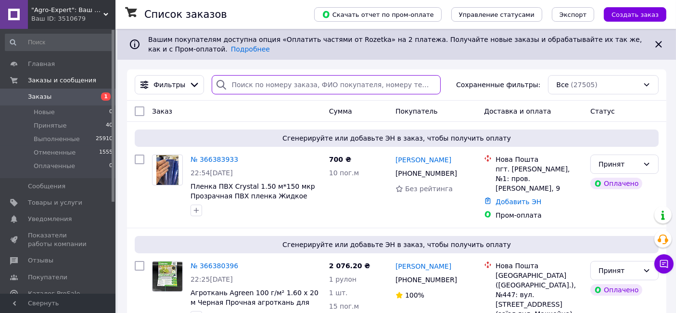
click at [392, 81] on input "search" at bounding box center [326, 84] width 228 height 19
paste input "380500301606"
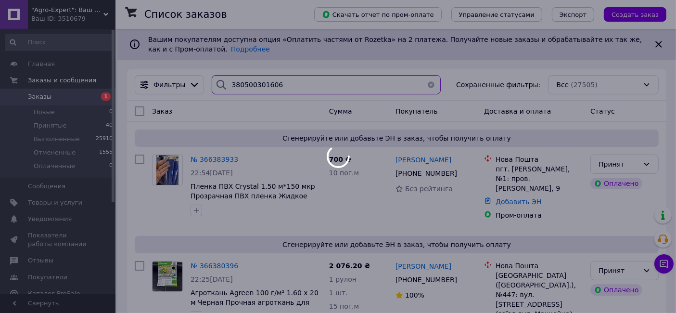
type input "380500301606"
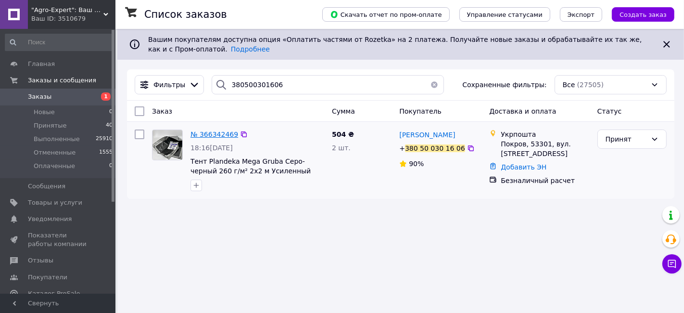
click at [201, 136] on span "№ 366342469" at bounding box center [214, 134] width 48 height 8
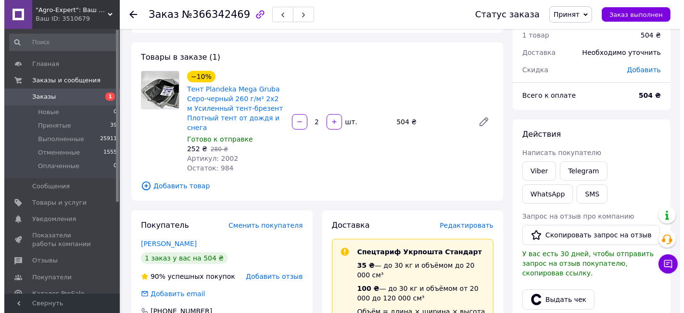
scroll to position [53, 0]
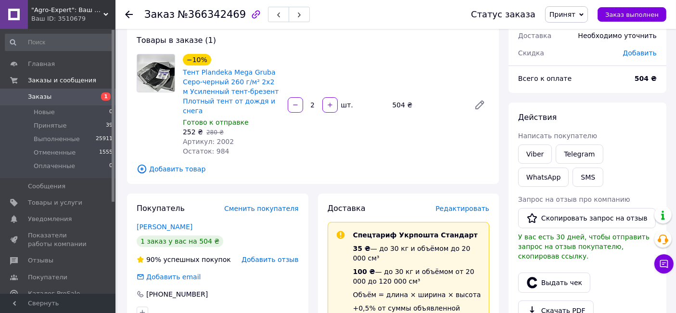
click at [479, 204] on span "Редактировать" at bounding box center [462, 208] width 54 height 8
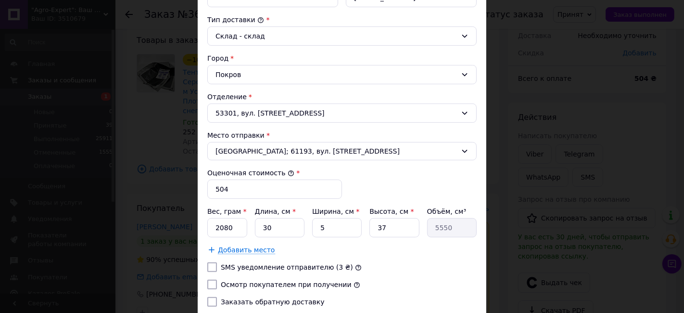
scroll to position [267, 0]
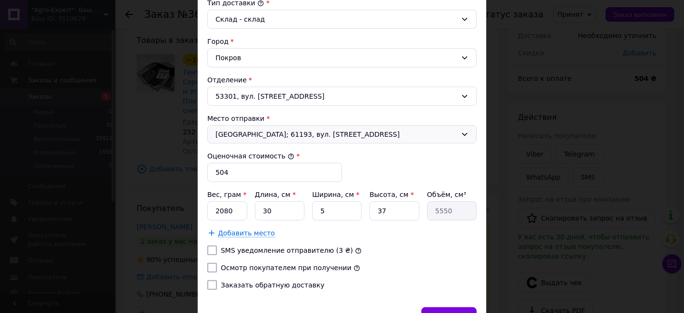
click at [326, 129] on span "[GEOGRAPHIC_DATA]; 61193, вул. [STREET_ADDRESS]" at bounding box center [335, 134] width 241 height 10
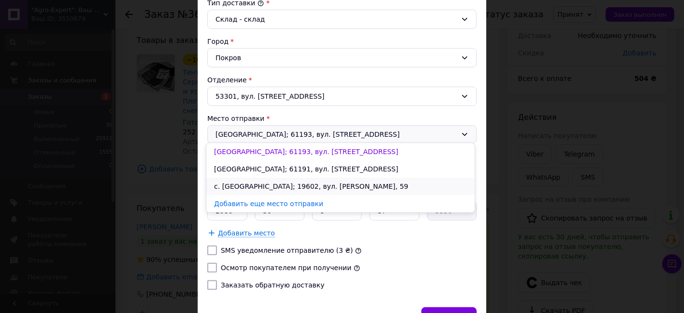
click at [303, 182] on li "с. [GEOGRAPHIC_DATA]; 19602, вул. [PERSON_NAME], 59" at bounding box center [340, 185] width 268 height 17
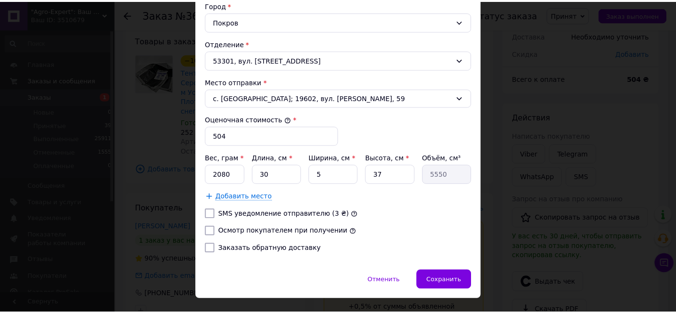
scroll to position [320, 0]
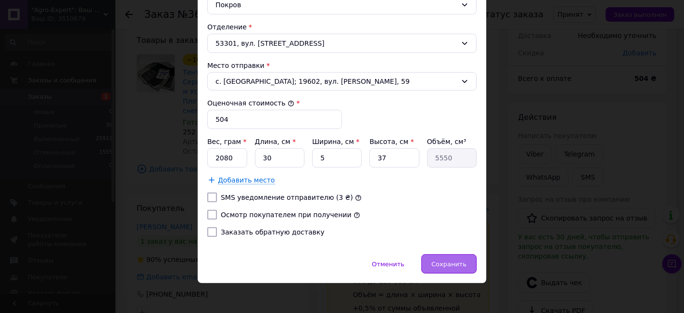
click at [442, 254] on div "Сохранить" at bounding box center [448, 263] width 55 height 19
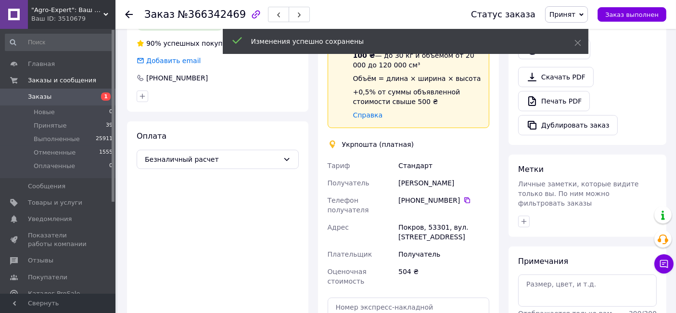
scroll to position [160, 0]
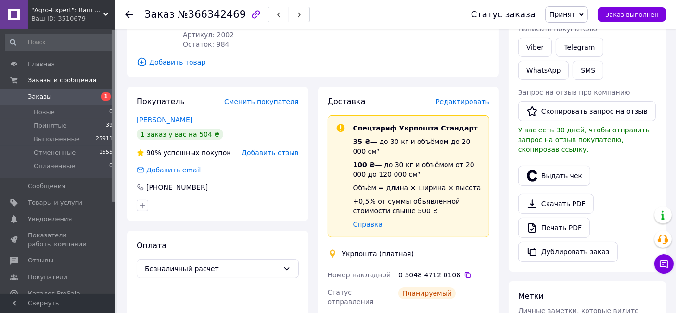
click at [456, 270] on div "0 5048 4712 0108" at bounding box center [443, 275] width 91 height 10
click at [464, 271] on icon at bounding box center [468, 275] width 8 height 8
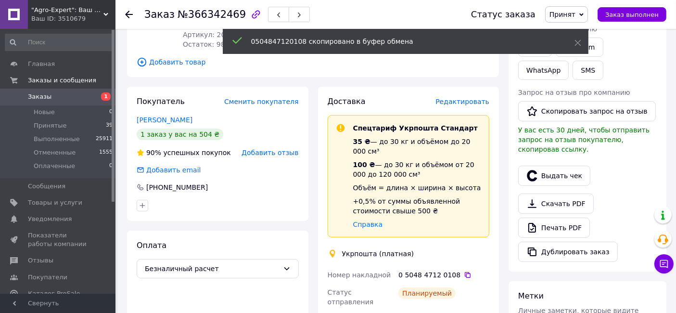
click at [588, 19] on span "Принят" at bounding box center [566, 14] width 43 height 16
click at [594, 27] on li "Выполнен" at bounding box center [570, 33] width 51 height 14
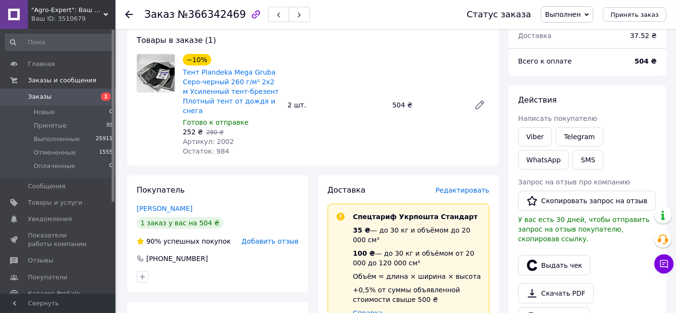
scroll to position [0, 0]
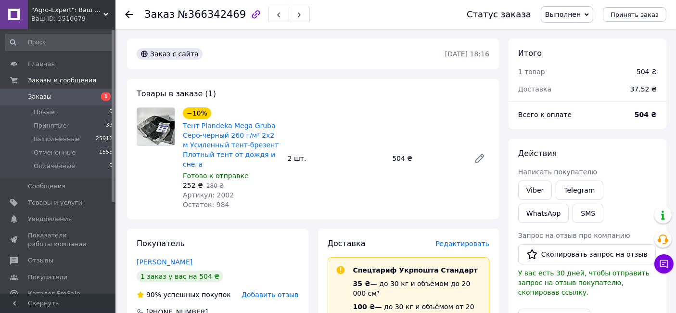
click at [79, 93] on span "Заказы" at bounding box center [58, 96] width 61 height 9
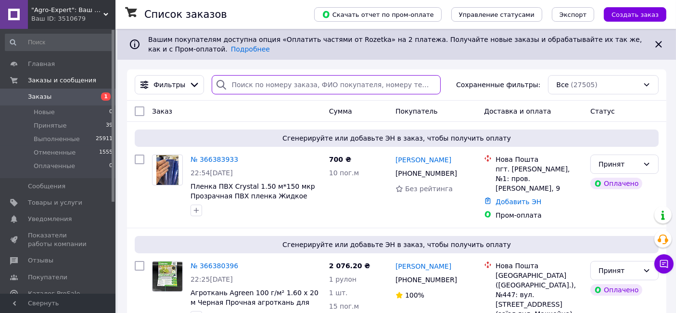
click at [281, 85] on input "search" at bounding box center [326, 84] width 228 height 19
paste input "380987677211"
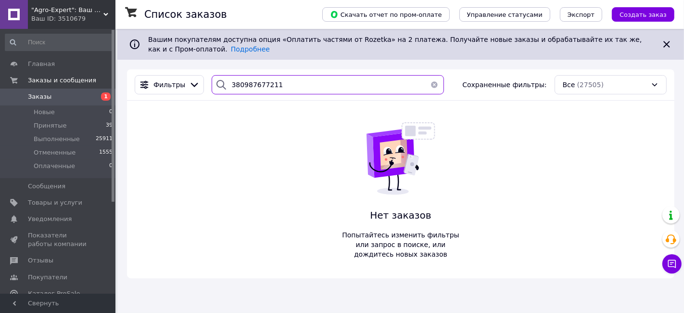
drag, startPoint x: 286, startPoint y: 90, endPoint x: 224, endPoint y: 95, distance: 62.2
click at [224, 95] on div "Фильтры 380987677211 Сохраненные фильтры: Все (27505)" at bounding box center [400, 84] width 547 height 31
paste input "504697408"
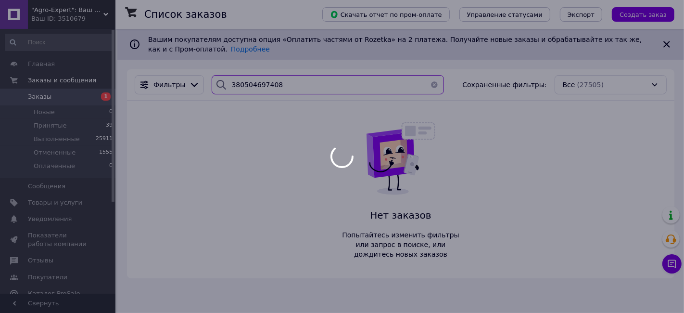
type input "380504697408"
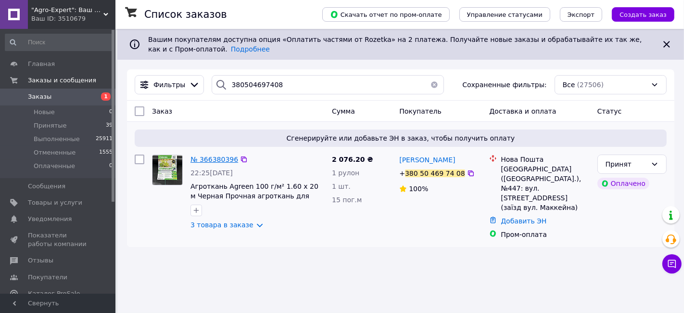
click at [210, 163] on span "№ 366380396" at bounding box center [214, 159] width 48 height 8
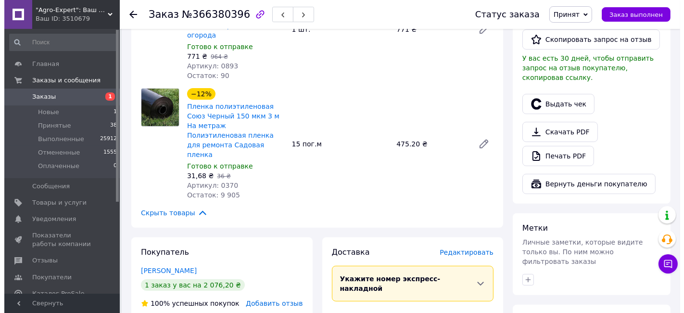
scroll to position [320, 0]
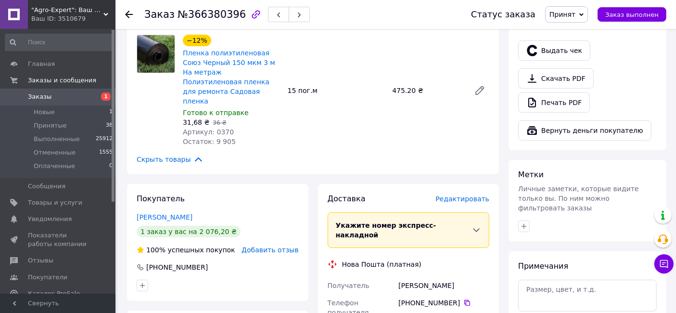
click at [457, 195] on span "Редактировать" at bounding box center [462, 199] width 54 height 8
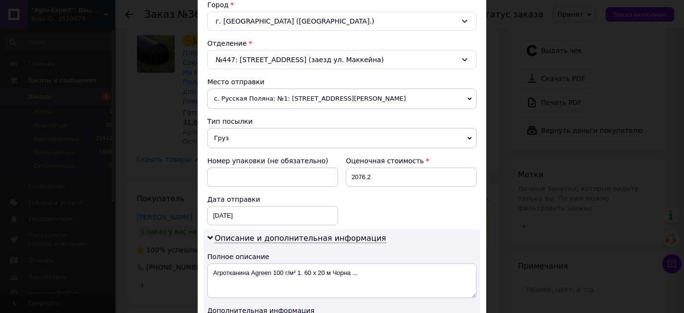
scroll to position [374, 0]
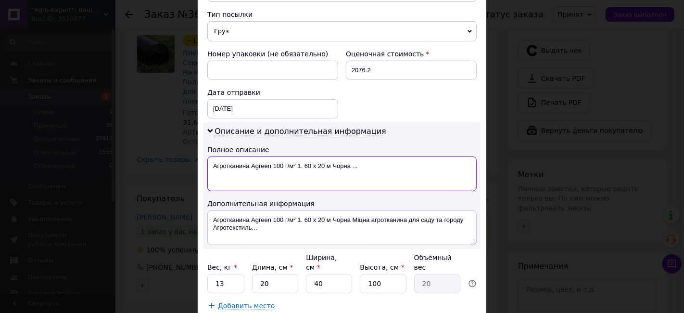
click at [291, 170] on textarea "Агротканина Agreen 100 г/м² 1. 60 х 20 м Чорна ..." at bounding box center [341, 173] width 269 height 35
click at [278, 170] on textarea "54-55" at bounding box center [341, 173] width 269 height 35
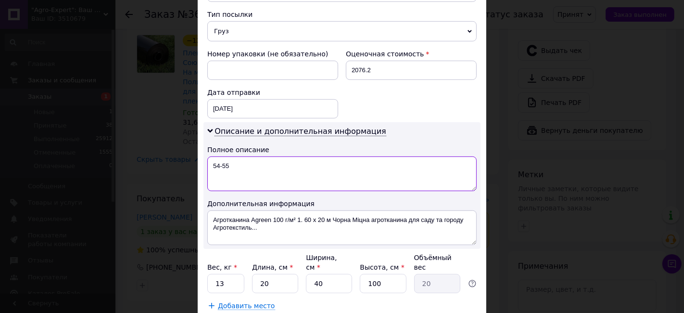
click at [278, 170] on textarea "54-55" at bounding box center [341, 173] width 269 height 35
type textarea "54-55"
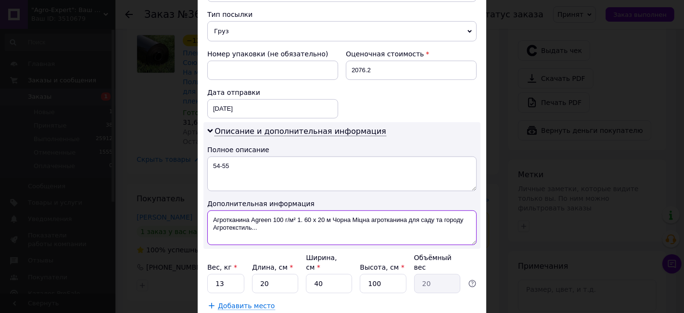
click at [280, 213] on textarea "Агротканина Agreen 100 г/м² 1. 60 х 20 м Чорна Міцна агротканина для саду та го…" at bounding box center [341, 227] width 269 height 35
paste textarea "54-55"
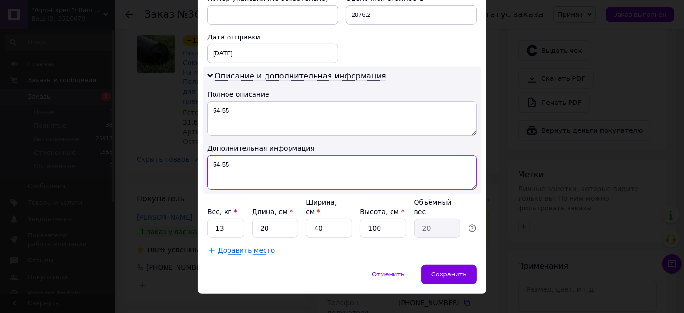
scroll to position [430, 0]
type textarea "54-55"
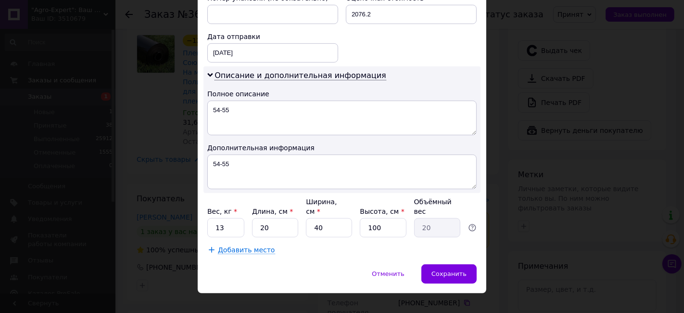
click at [236, 246] on span "Добавить место" at bounding box center [246, 250] width 57 height 8
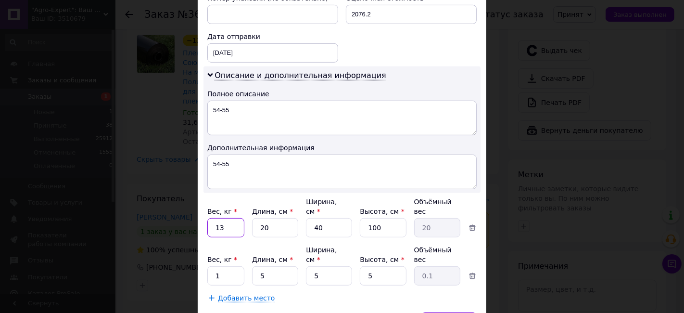
click at [220, 218] on input "13" at bounding box center [225, 227] width 37 height 19
type input "5"
click at [273, 255] on label "Длина, см *" at bounding box center [272, 259] width 41 height 8
click at [273, 236] on input "20" at bounding box center [275, 227] width 46 height 19
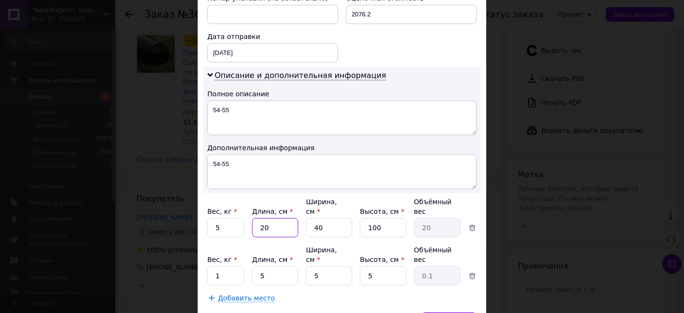
click at [268, 218] on input "20" at bounding box center [275, 227] width 46 height 19
type input "1"
type input "11"
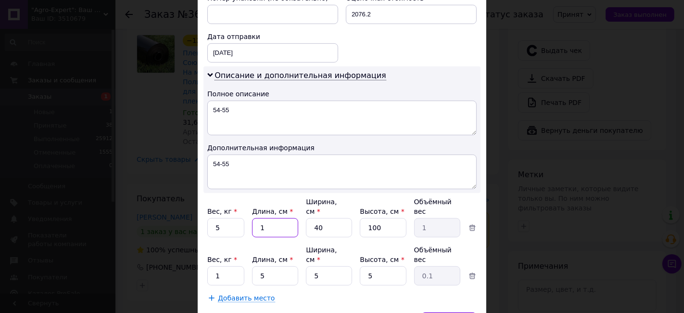
type input "11"
type input "110"
click at [337, 218] on input "40" at bounding box center [329, 227] width 46 height 19
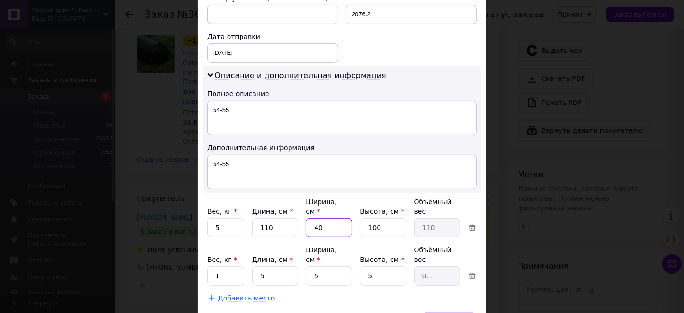
click at [337, 218] on input "40" at bounding box center [329, 227] width 46 height 19
type input "1"
type input "2.75"
type input "10"
type input "27.5"
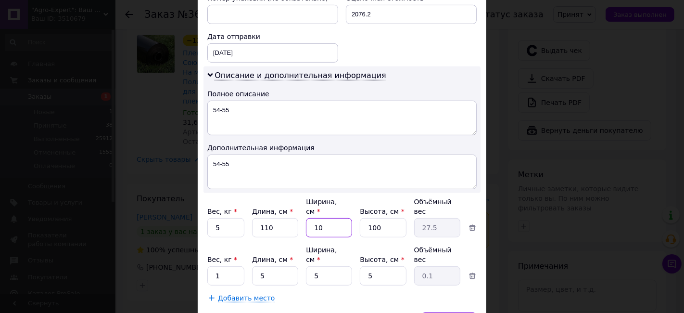
type input "10"
click at [383, 218] on input "100" at bounding box center [383, 227] width 46 height 19
type input "1"
type input "0.28"
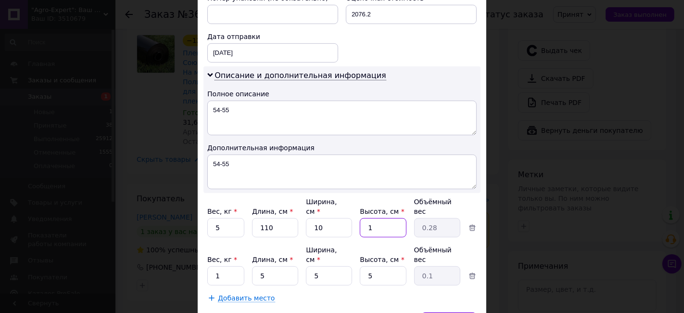
type input "10"
type input "2.75"
type input "10"
click at [236, 266] on input "1" at bounding box center [225, 275] width 37 height 19
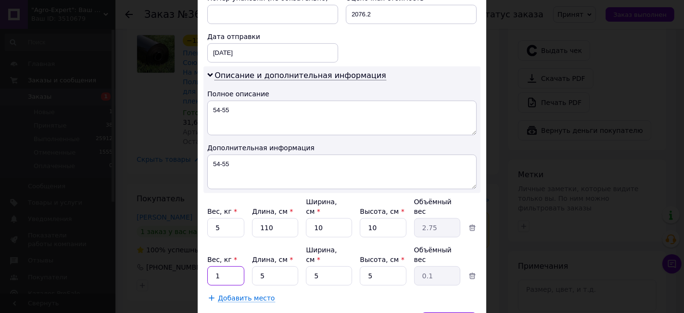
click at [236, 266] on input "1" at bounding box center [225, 275] width 37 height 19
type input "5"
click at [276, 266] on input "5" at bounding box center [275, 275] width 46 height 19
type input "40"
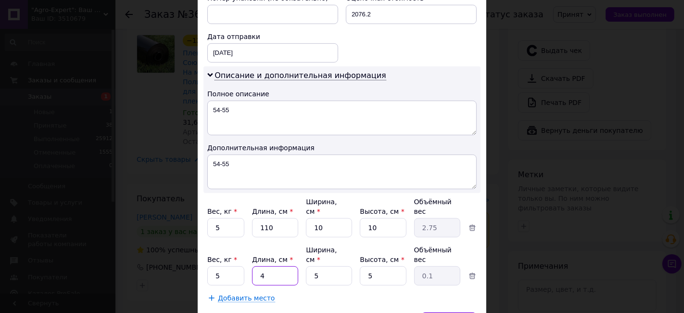
type input "0.25"
type input "40"
click at [333, 266] on input "5" at bounding box center [329, 275] width 46 height 19
type input "3"
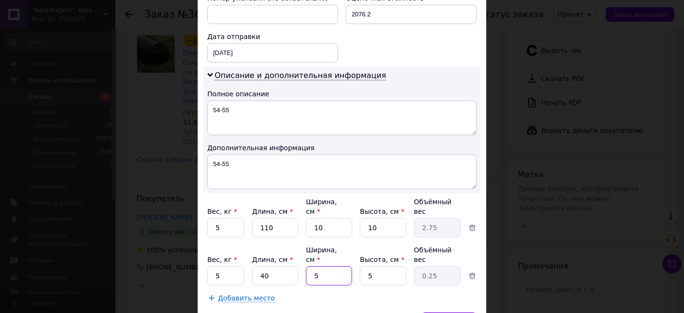
type input "0.15"
type input "30"
type input "1.5"
type input "30"
click at [376, 266] on input "5" at bounding box center [383, 275] width 46 height 19
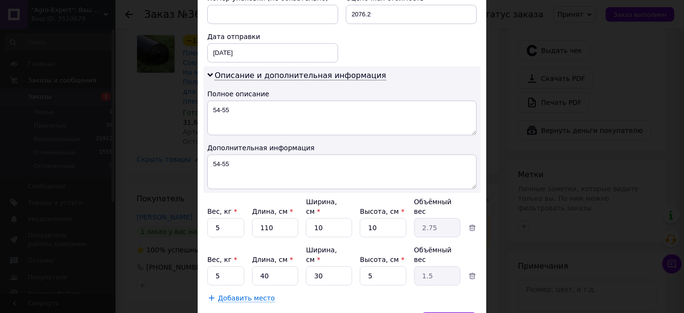
click at [404, 293] on div "Добавить место" at bounding box center [341, 298] width 269 height 10
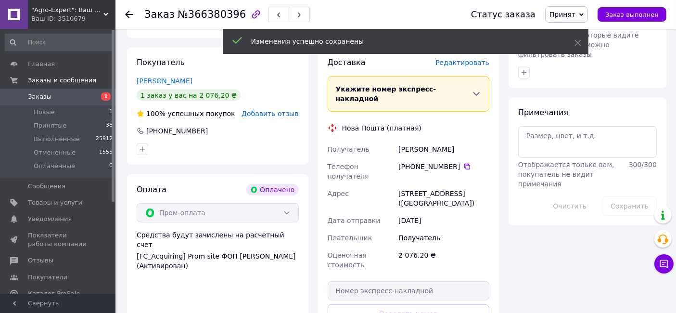
scroll to position [481, 0]
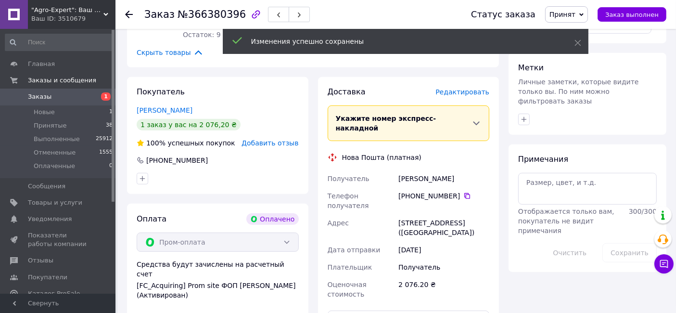
scroll to position [374, 0]
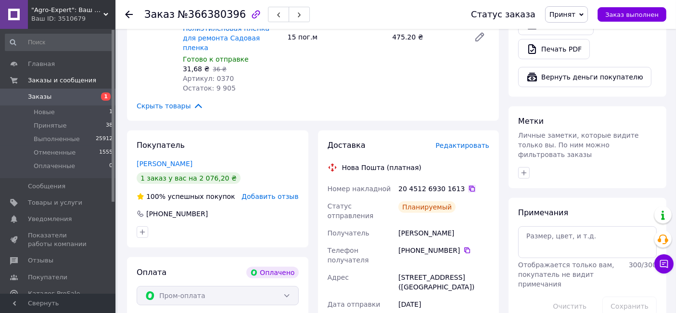
click at [468, 185] on icon at bounding box center [472, 189] width 8 height 8
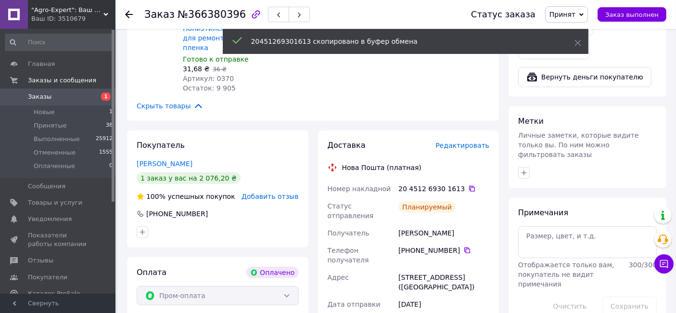
drag, startPoint x: 586, startPoint y: 18, endPoint x: 589, endPoint y: 23, distance: 5.9
click at [586, 17] on span "Принят" at bounding box center [566, 14] width 43 height 16
click at [594, 34] on li "Выполнен" at bounding box center [570, 33] width 51 height 14
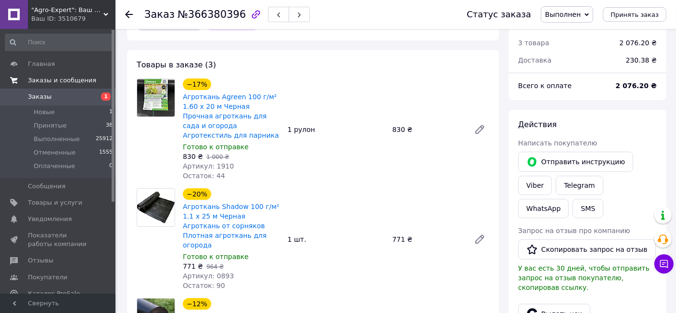
scroll to position [0, 0]
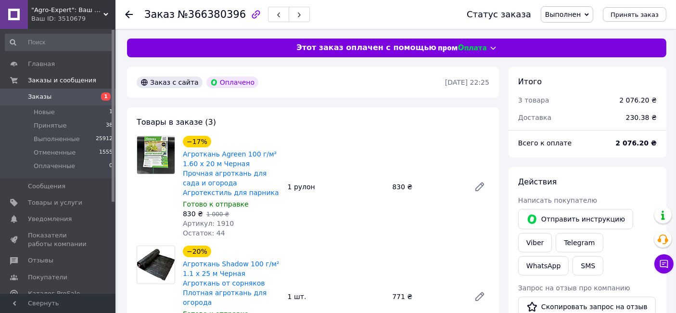
click at [67, 95] on span "Заказы" at bounding box center [58, 96] width 61 height 9
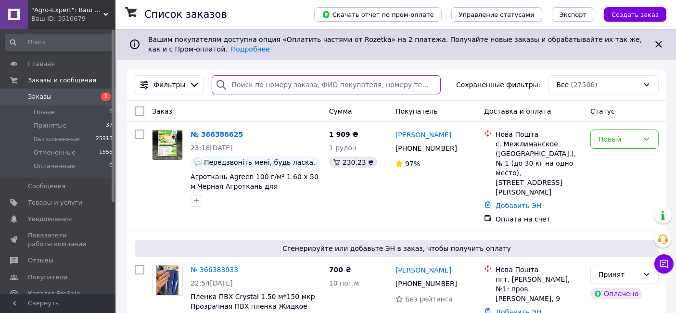
click at [325, 87] on input "search" at bounding box center [326, 84] width 228 height 19
paste input "380964417829"
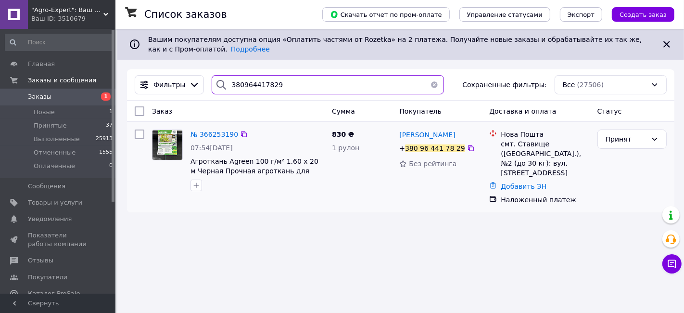
type input "380964417829"
click at [214, 139] on div "№ 366253190" at bounding box center [215, 134] width 50 height 12
click at [211, 134] on span "№ 366253190" at bounding box center [214, 134] width 48 height 8
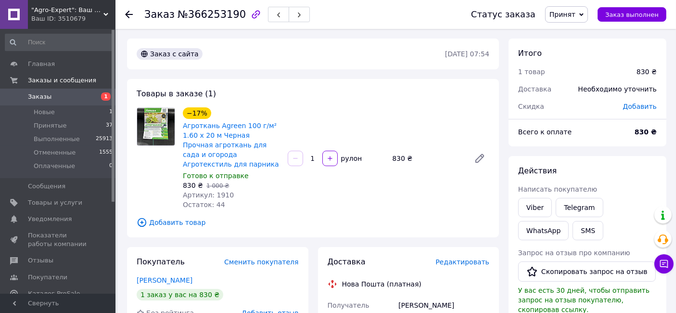
click at [48, 101] on span "Заказы" at bounding box center [40, 96] width 24 height 9
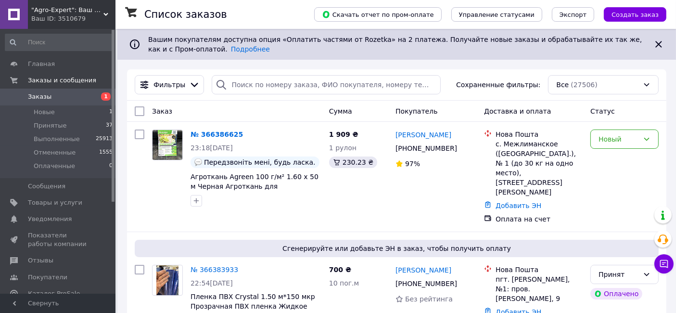
click at [257, 72] on div "Фильтры Сохраненные фильтры: Все (27506)" at bounding box center [396, 84] width 539 height 31
click at [269, 90] on input "search" at bounding box center [326, 84] width 228 height 19
paste input "380990900630"
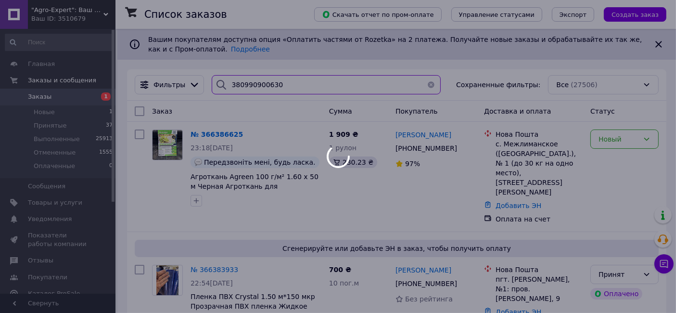
type input "380990900630"
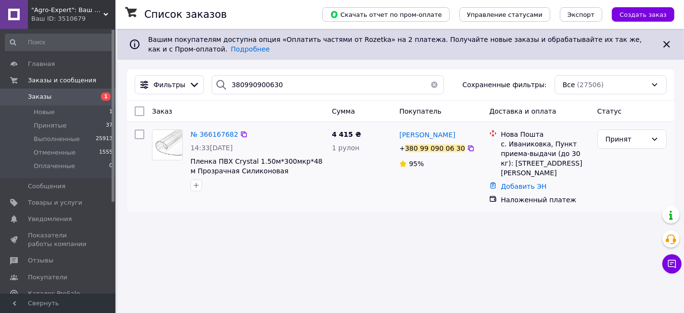
click at [217, 139] on div "№ 366167682" at bounding box center [215, 134] width 50 height 12
click at [217, 138] on span "№ 366167682" at bounding box center [214, 134] width 48 height 8
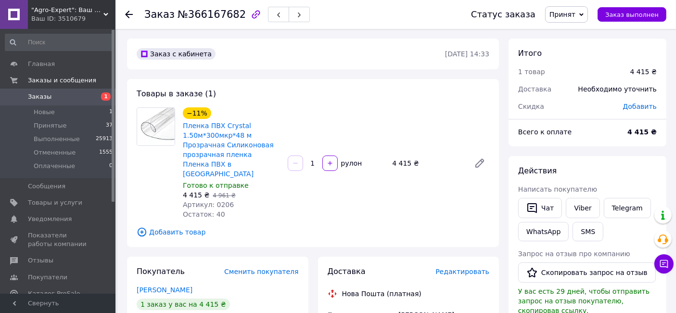
click at [70, 95] on span "Заказы" at bounding box center [58, 96] width 61 height 9
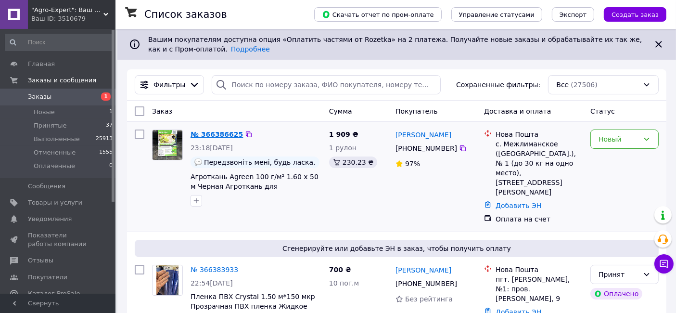
click at [218, 134] on link "№ 366386625" at bounding box center [216, 134] width 52 height 8
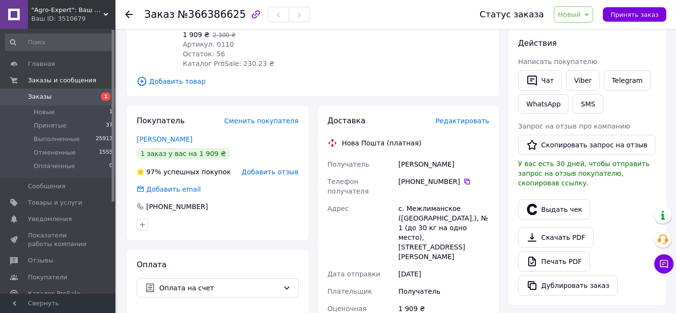
scroll to position [53, 0]
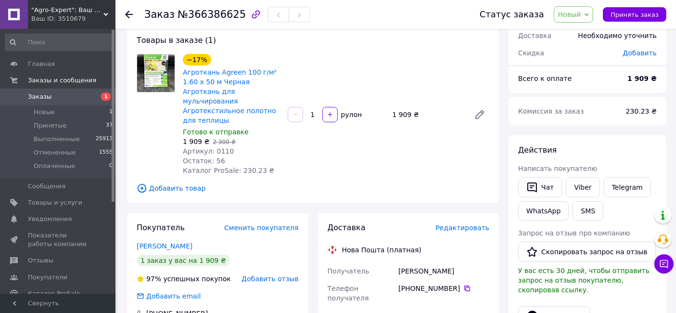
click at [207, 19] on span "№366386625" at bounding box center [211, 15] width 68 height 12
copy span "366386625"
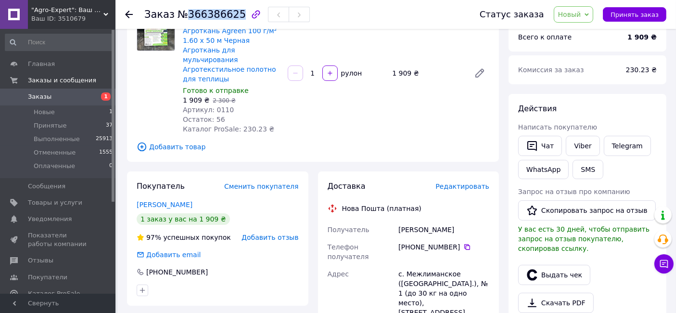
scroll to position [160, 0]
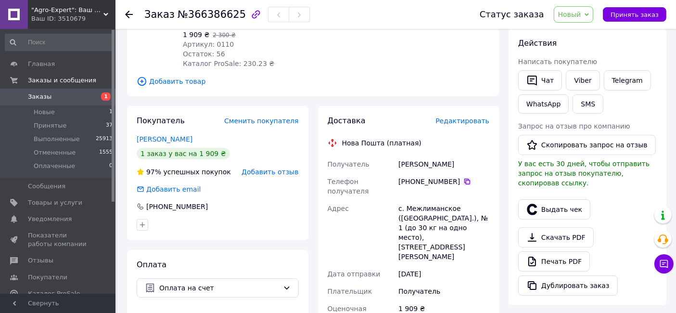
click at [463, 177] on icon at bounding box center [467, 181] width 8 height 8
click at [411, 155] on div "[PERSON_NAME]" at bounding box center [443, 163] width 95 height 17
copy div "[PERSON_NAME]"
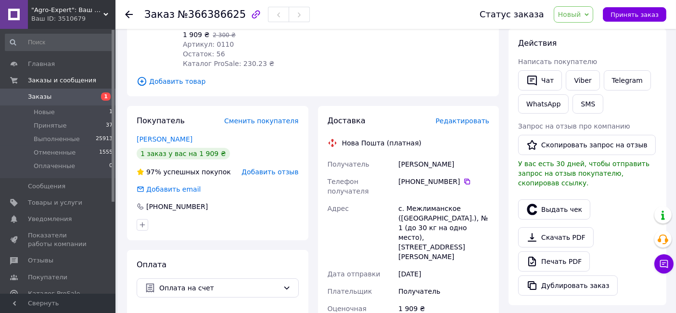
click at [450, 200] on div "с. Межлиманское ([GEOGRAPHIC_DATA].), № 1 (до 30 кг на одно место), [STREET_ADD…" at bounding box center [443, 232] width 95 height 65
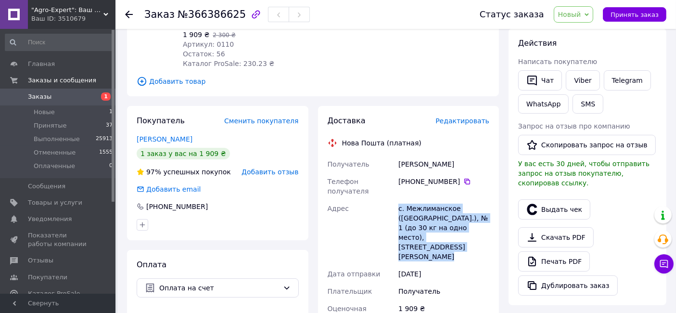
click at [450, 200] on div "с. Межлиманское ([GEOGRAPHIC_DATA].), № 1 (до 30 кг на одно место), [STREET_ADD…" at bounding box center [443, 232] width 95 height 65
copy div "с. Межлиманское ([GEOGRAPHIC_DATA].), № 1 (до 30 кг на одно место), [STREET_ADD…"
click at [589, 18] on span "Новый" at bounding box center [574, 14] width 40 height 16
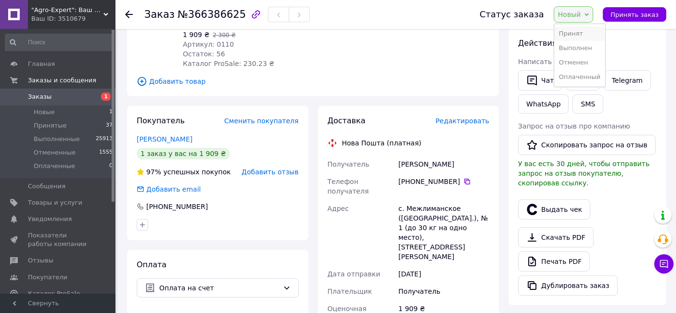
click at [592, 29] on li "Принят" at bounding box center [579, 33] width 51 height 14
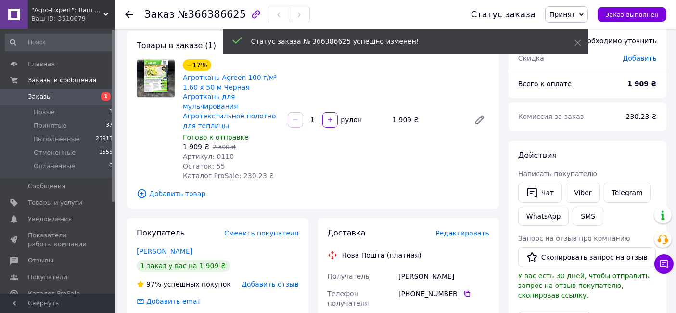
scroll to position [0, 0]
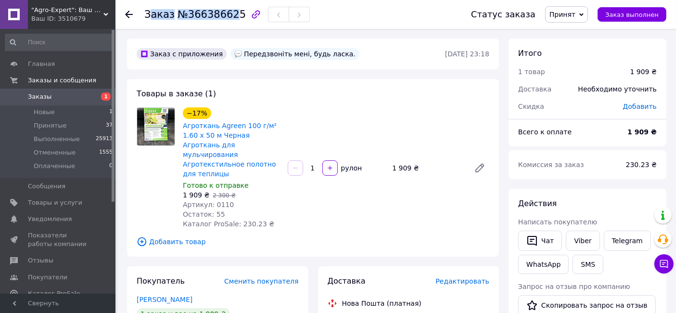
drag, startPoint x: 147, startPoint y: 16, endPoint x: 226, endPoint y: 22, distance: 79.6
click at [226, 22] on div "Заказ №366386625" at bounding box center [226, 14] width 165 height 16
click at [214, 11] on span "№366386625" at bounding box center [211, 15] width 68 height 12
drag, startPoint x: 143, startPoint y: 15, endPoint x: 232, endPoint y: 20, distance: 88.6
click at [232, 20] on div "Заказ №366386625 Статус заказа Принят Выполнен Отменен Оплаченный Заказ выполнен" at bounding box center [395, 14] width 541 height 29
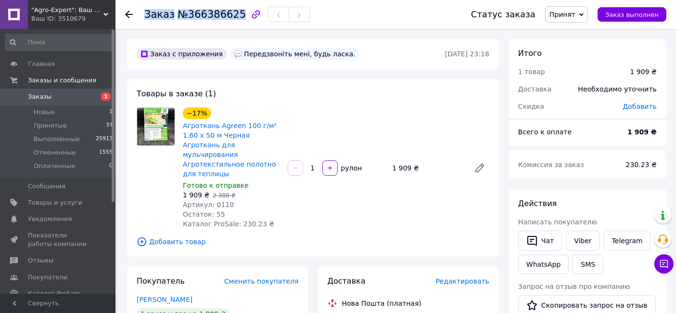
copy h1 "Заказ №366386625"
click at [586, 245] on link "Viber" at bounding box center [583, 240] width 34 height 20
click at [582, 243] on link "Viber" at bounding box center [583, 240] width 34 height 20
click at [585, 242] on link "Viber" at bounding box center [583, 240] width 34 height 20
click at [443, 111] on div "−17% Агроткань Agreen 100 г/м² 1.60 х 50 м Черная Агроткань для мульчирования А…" at bounding box center [336, 167] width 314 height 125
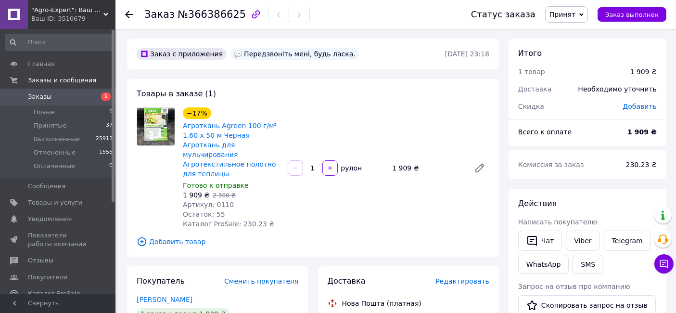
click at [88, 97] on span "Заказы" at bounding box center [58, 96] width 61 height 9
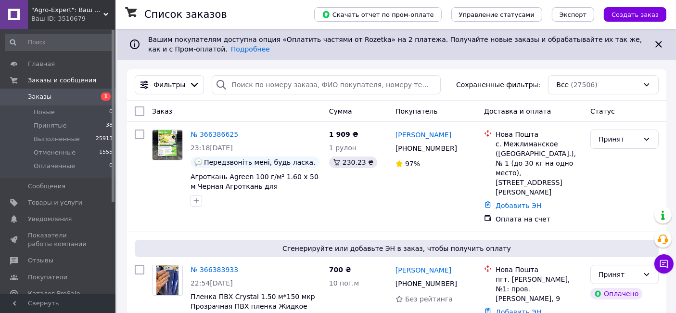
click at [63, 97] on span "Заказы" at bounding box center [58, 96] width 61 height 9
click at [299, 126] on div "№ 366386625 23:18[DATE] Передзвоніть мені, будь ласка. Агроткань Agreen 100 г/м…" at bounding box center [256, 168] width 139 height 85
click at [243, 80] on input "search" at bounding box center [326, 84] width 228 height 19
paste input "380972568300"
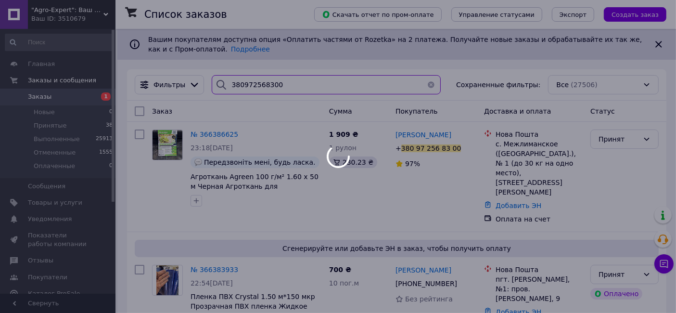
type input "380972568300"
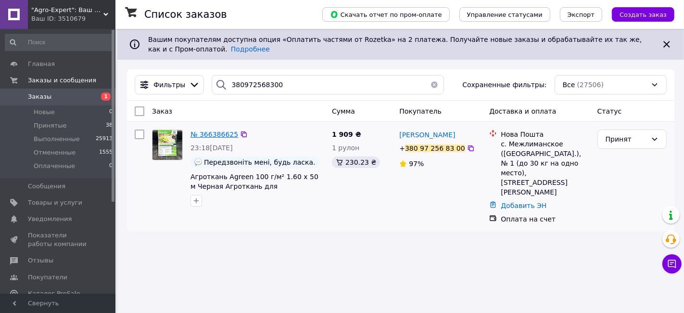
click at [212, 134] on span "№ 366386625" at bounding box center [214, 134] width 48 height 8
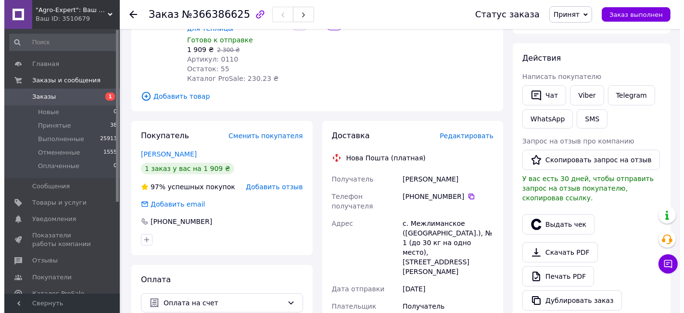
scroll to position [160, 0]
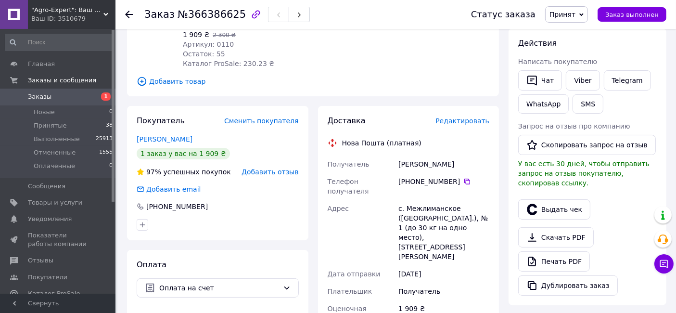
click at [453, 117] on div "Доставка Редактировать Нова Пошта (платная) Получатель [PERSON_NAME] Телефон по…" at bounding box center [409, 267] width 162 height 304
click at [459, 117] on span "Редактировать" at bounding box center [462, 121] width 54 height 8
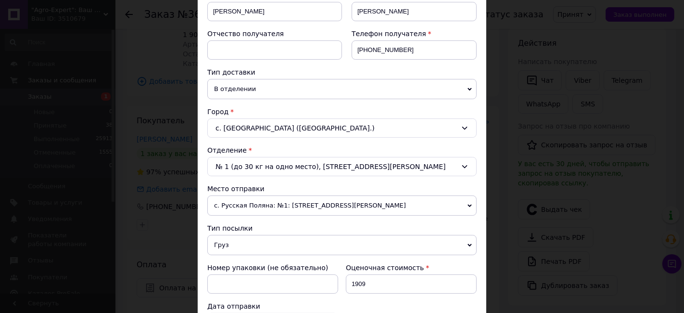
click at [306, 118] on div "с. [GEOGRAPHIC_DATA] ([GEOGRAPHIC_DATA].)" at bounding box center [341, 127] width 269 height 19
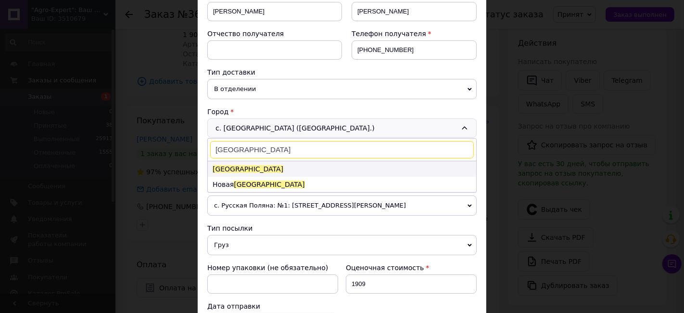
type input "[GEOGRAPHIC_DATA]"
click at [289, 168] on li "[GEOGRAPHIC_DATA]" at bounding box center [342, 168] width 268 height 15
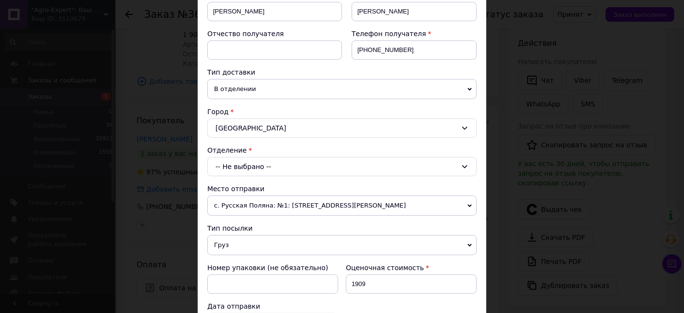
click at [308, 197] on span "с. Русская Поляна: №1: [STREET_ADDRESS][PERSON_NAME]" at bounding box center [341, 205] width 269 height 20
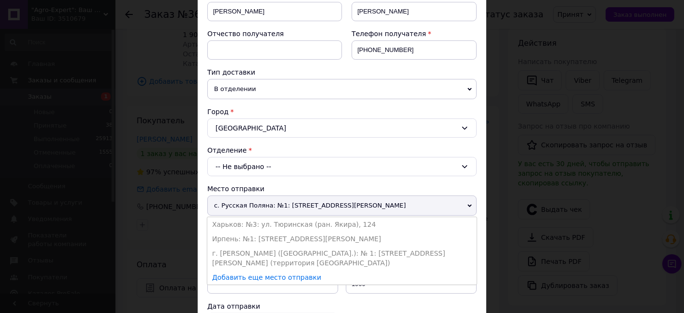
click at [317, 203] on span "с. Русская Поляна: №1: [STREET_ADDRESS][PERSON_NAME]" at bounding box center [341, 205] width 269 height 20
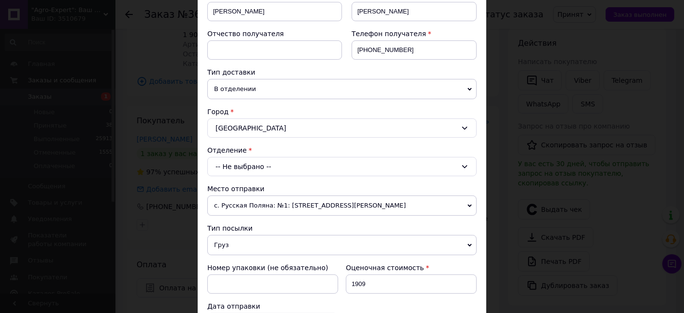
click at [310, 169] on div "-- Не выбрано --" at bounding box center [341, 166] width 269 height 19
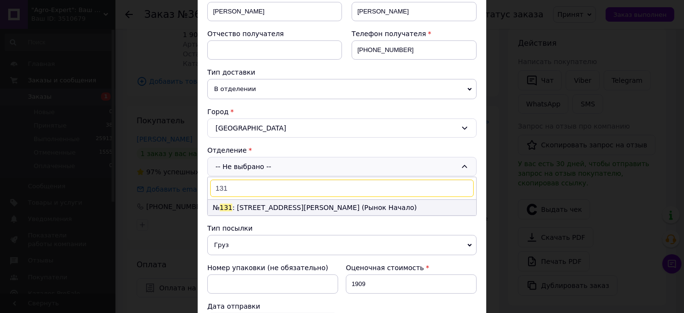
type input "131"
click at [304, 200] on li "№ 131 : [STREET_ADDRESS][PERSON_NAME] (Рынок Начало)" at bounding box center [342, 207] width 268 height 15
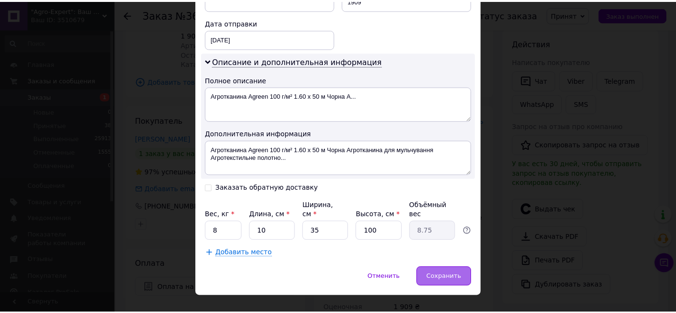
scroll to position [446, 0]
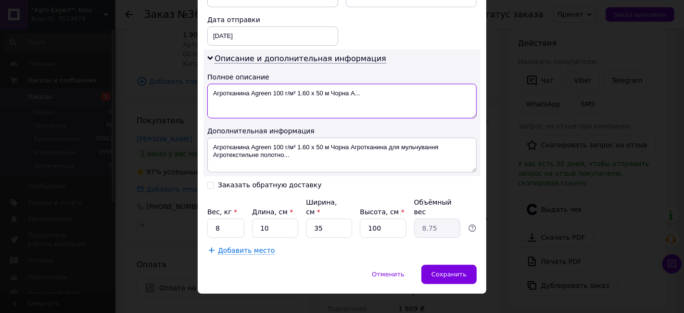
click at [352, 91] on textarea "Агротканина Agreen 100 г/м² 1.60 х 50 м Чорна А..." at bounding box center [341, 101] width 269 height 35
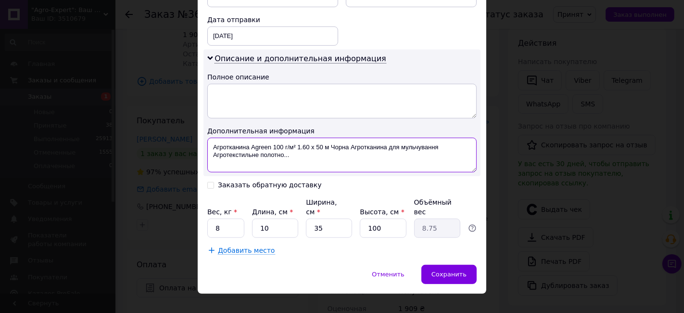
click at [357, 150] on textarea "Агротканина Agreen 100 г/м² 1.60 х 50 м Чорна Агротканина для мульчування Агрот…" at bounding box center [341, 155] width 269 height 35
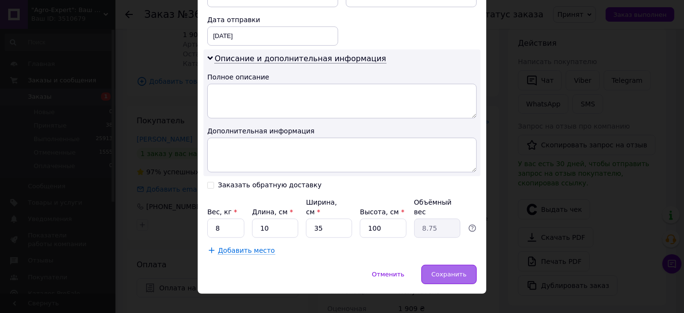
click at [429, 265] on div "Сохранить" at bounding box center [448, 274] width 55 height 19
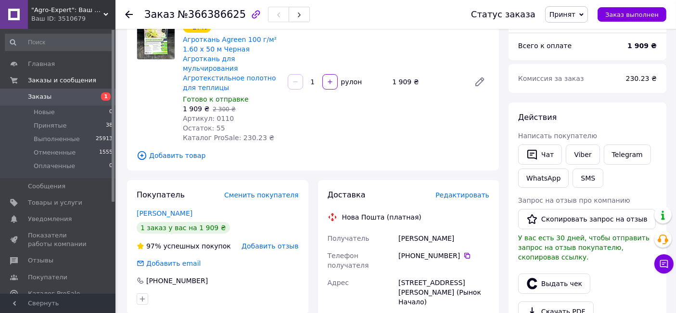
scroll to position [0, 0]
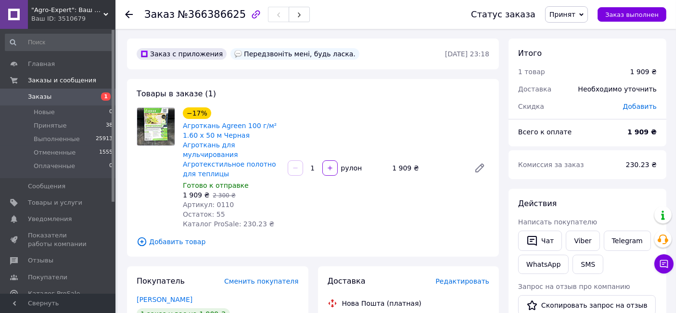
click at [78, 94] on span "Заказы" at bounding box center [58, 96] width 61 height 9
